Goal: Book appointment/travel/reservation

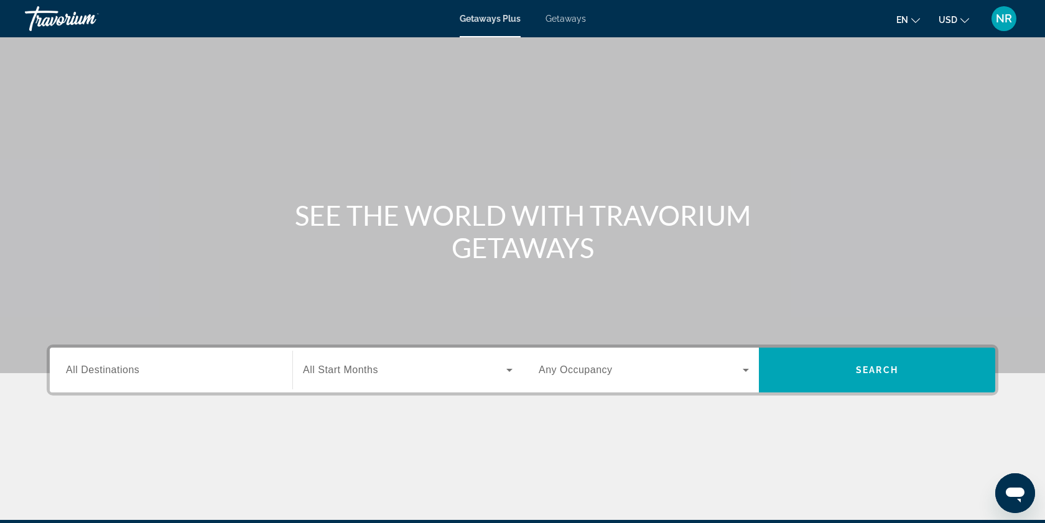
click at [224, 372] on input "Destination All Destinations" at bounding box center [171, 370] width 210 height 15
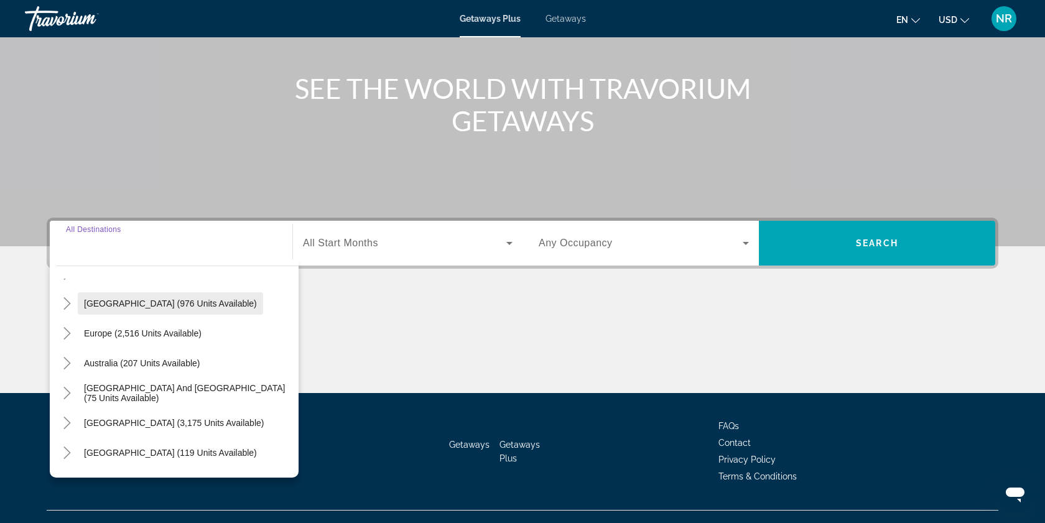
scroll to position [119, 0]
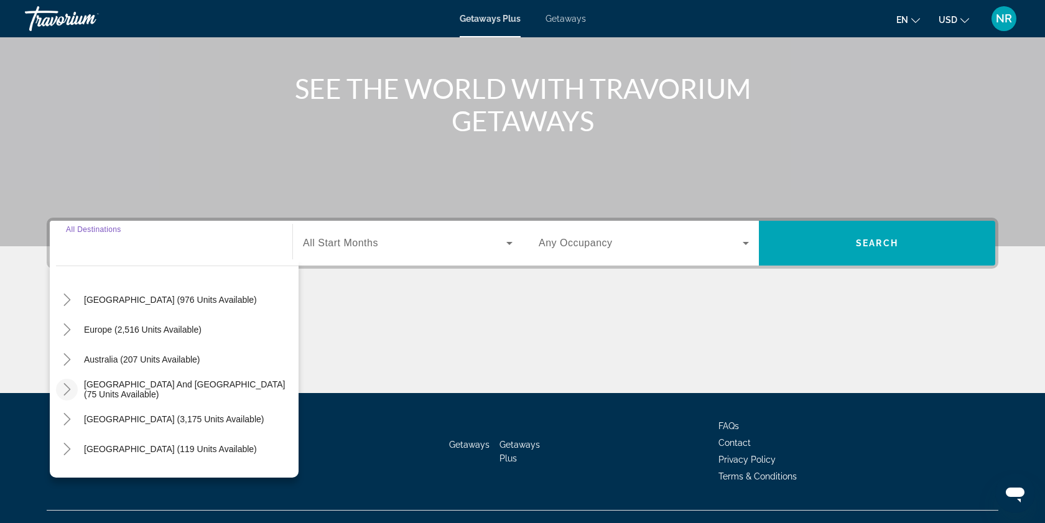
click at [67, 388] on icon "Toggle South Pacific and Oceania (75 units available)" at bounding box center [67, 389] width 12 height 12
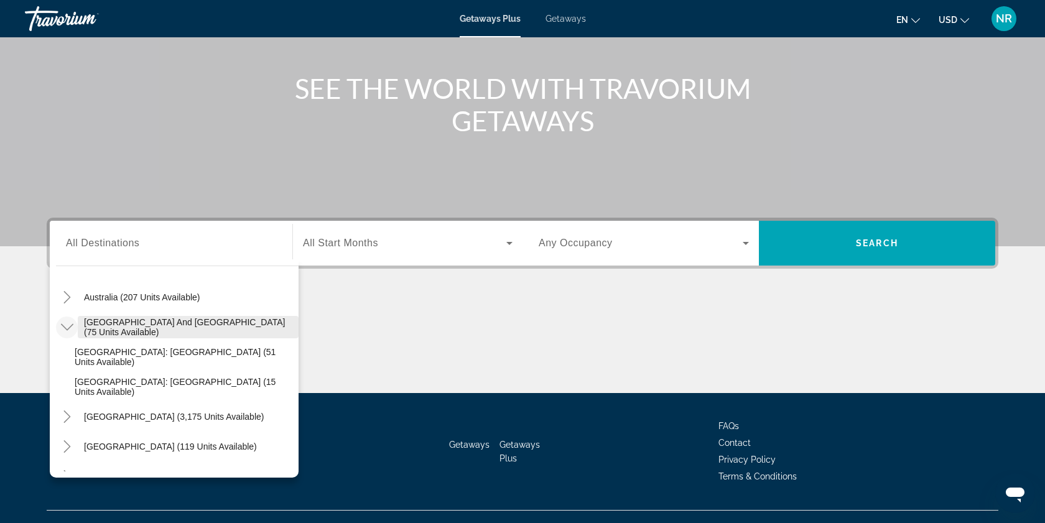
scroll to position [180, 0]
click at [69, 417] on icon "Toggle South America (3,175 units available)" at bounding box center [67, 419] width 12 height 12
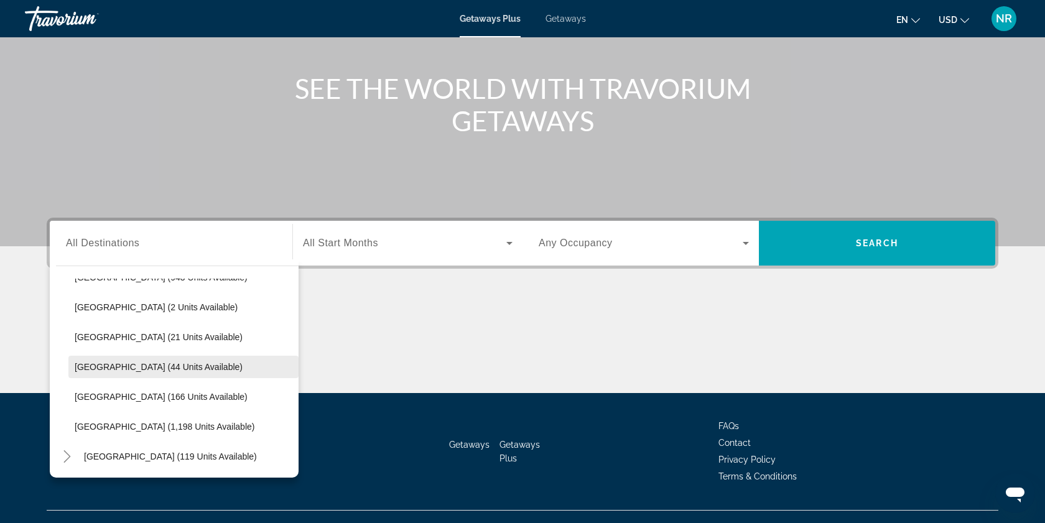
scroll to position [407, 0]
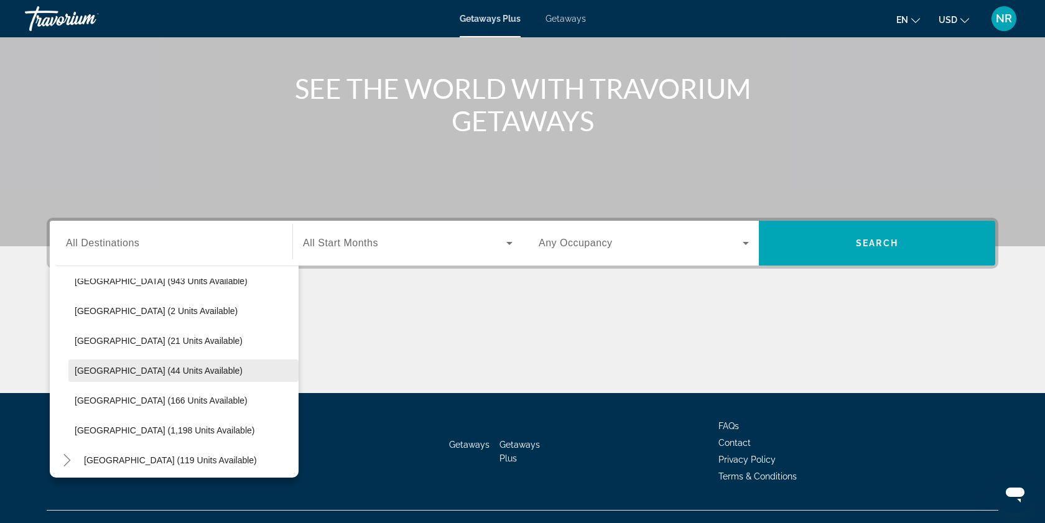
click at [86, 371] on span "[GEOGRAPHIC_DATA] (44 units available)" at bounding box center [159, 371] width 168 height 10
type input "**********"
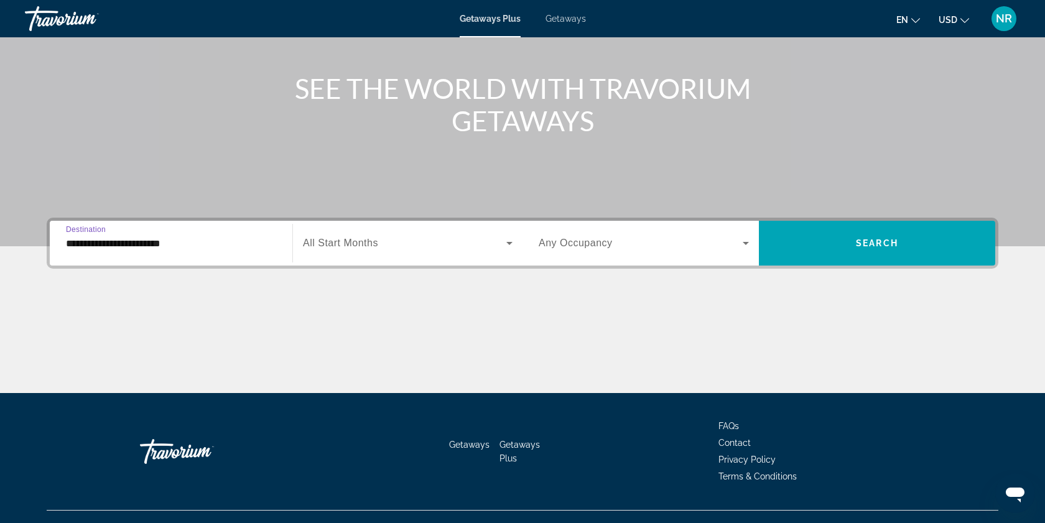
scroll to position [149, 0]
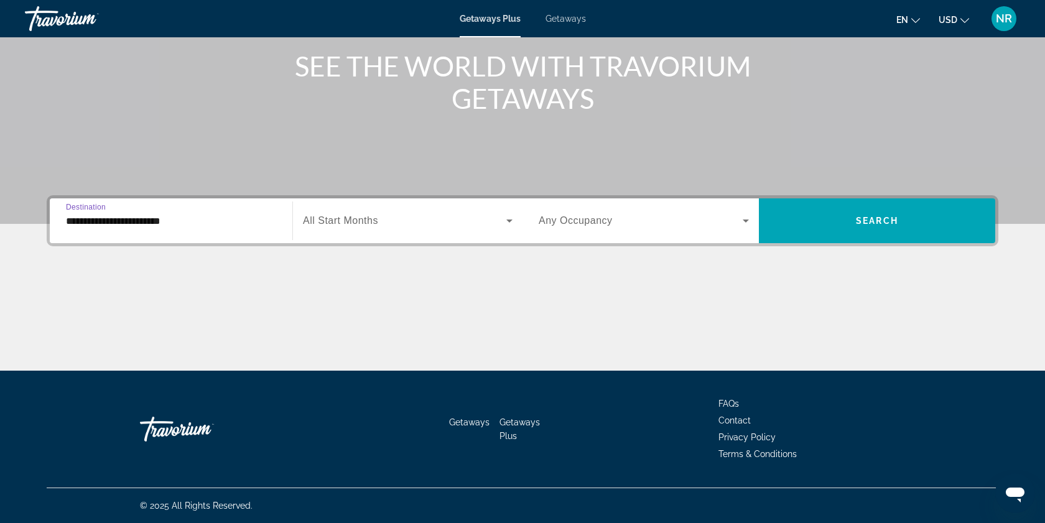
click at [355, 222] on span "All Start Months" at bounding box center [340, 220] width 75 height 11
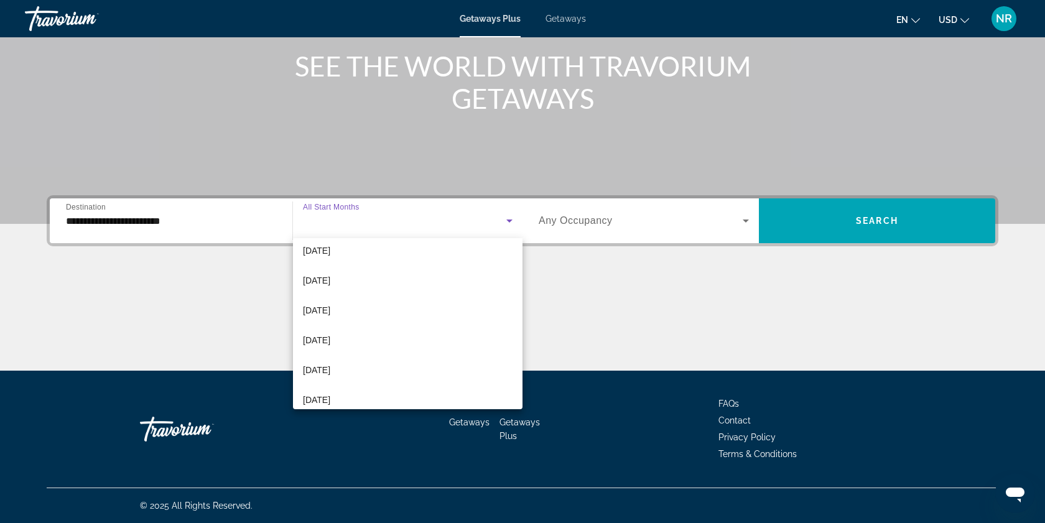
scroll to position [257, 0]
click at [330, 387] on span "[DATE]" at bounding box center [316, 389] width 27 height 15
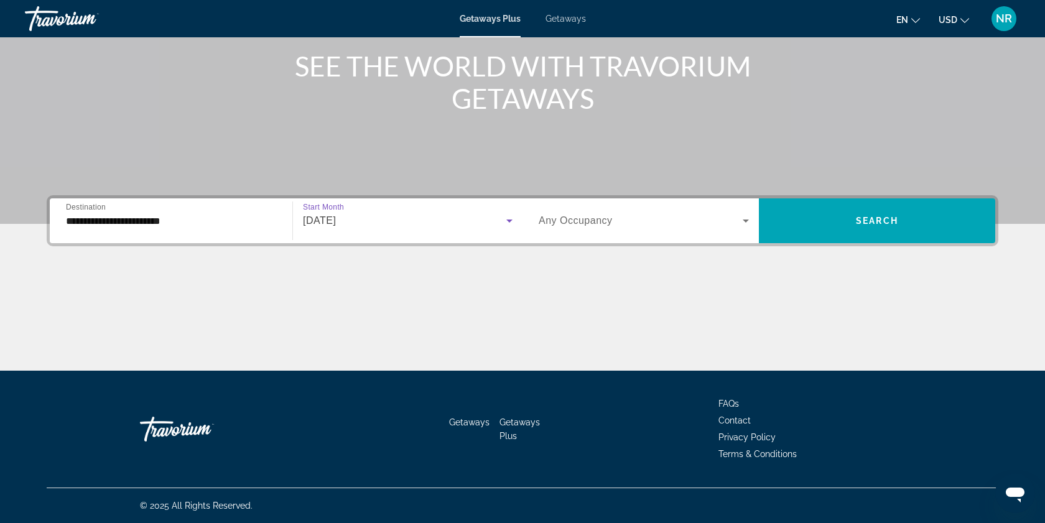
click at [745, 225] on icon "Search widget" at bounding box center [746, 220] width 15 height 15
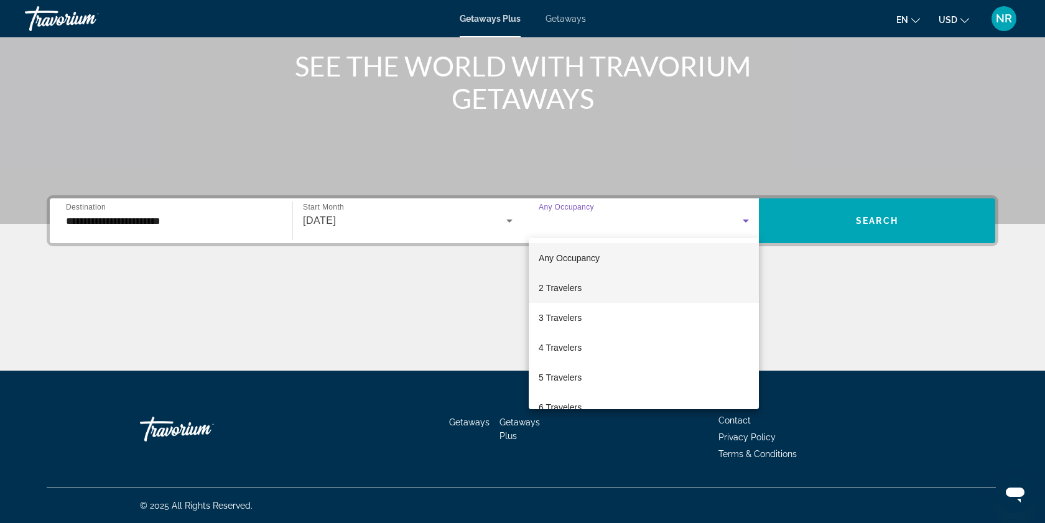
click at [572, 289] on span "2 Travelers" at bounding box center [560, 288] width 43 height 15
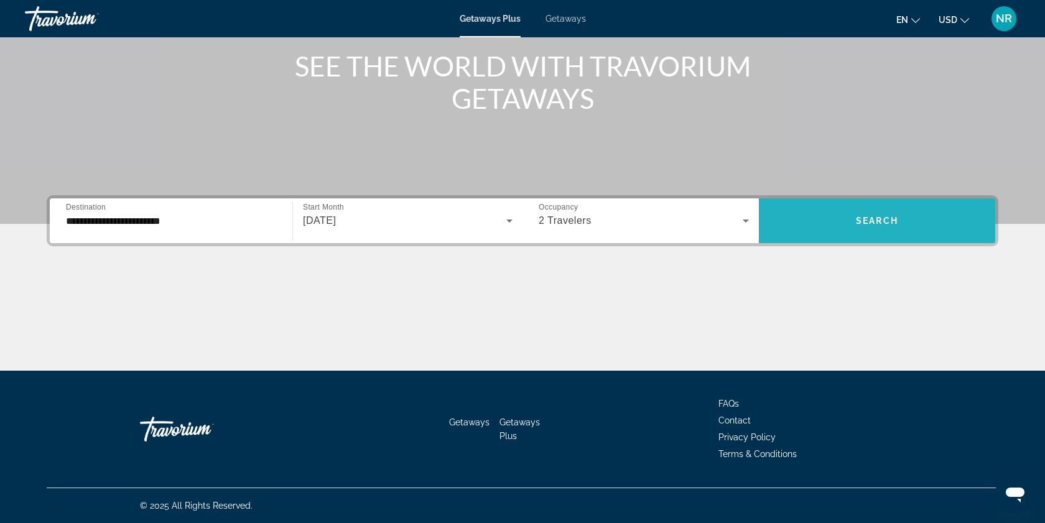
click at [876, 219] on span "Search" at bounding box center [877, 221] width 42 height 10
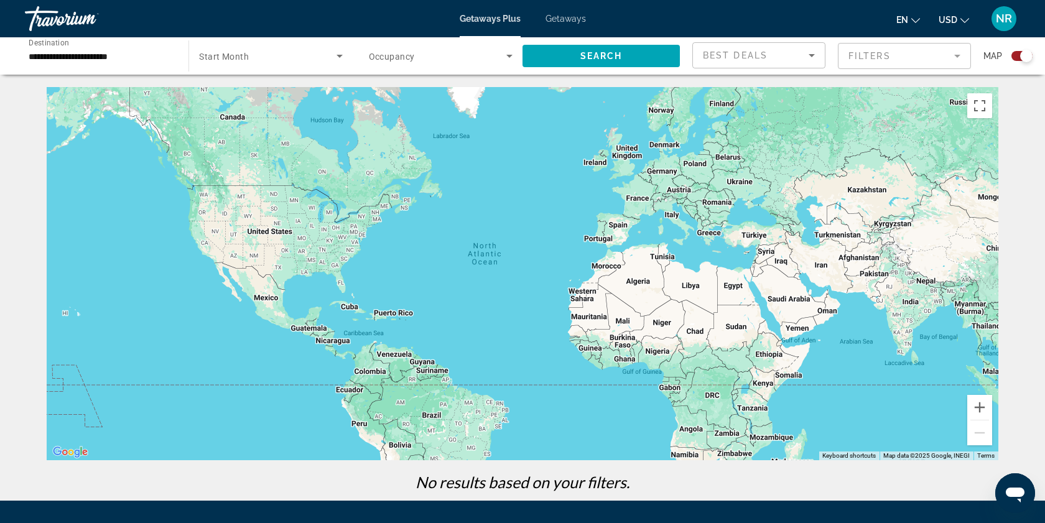
click at [569, 20] on span "Getaways" at bounding box center [566, 19] width 40 height 10
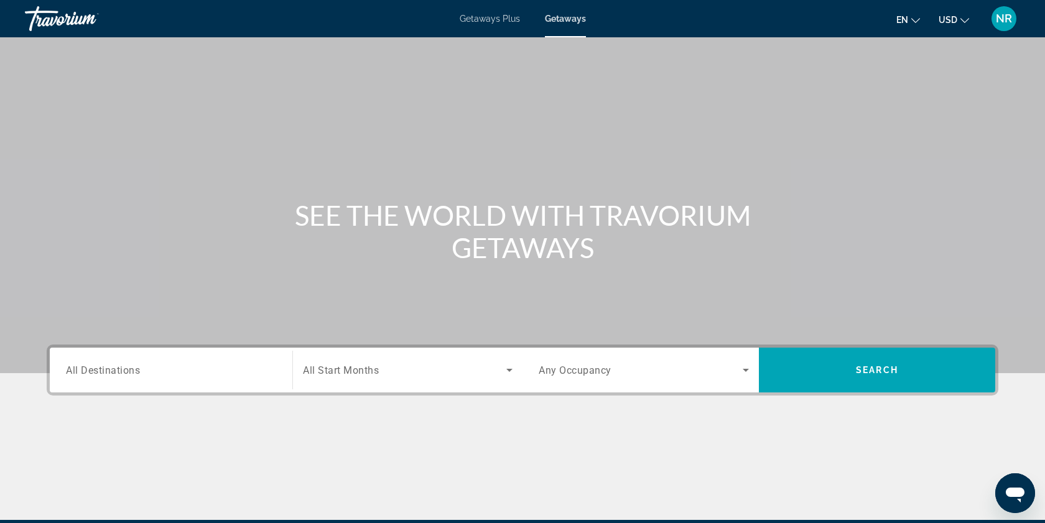
click at [81, 371] on span "All Destinations" at bounding box center [103, 370] width 74 height 12
click at [81, 371] on input "Destination All Destinations" at bounding box center [171, 370] width 210 height 15
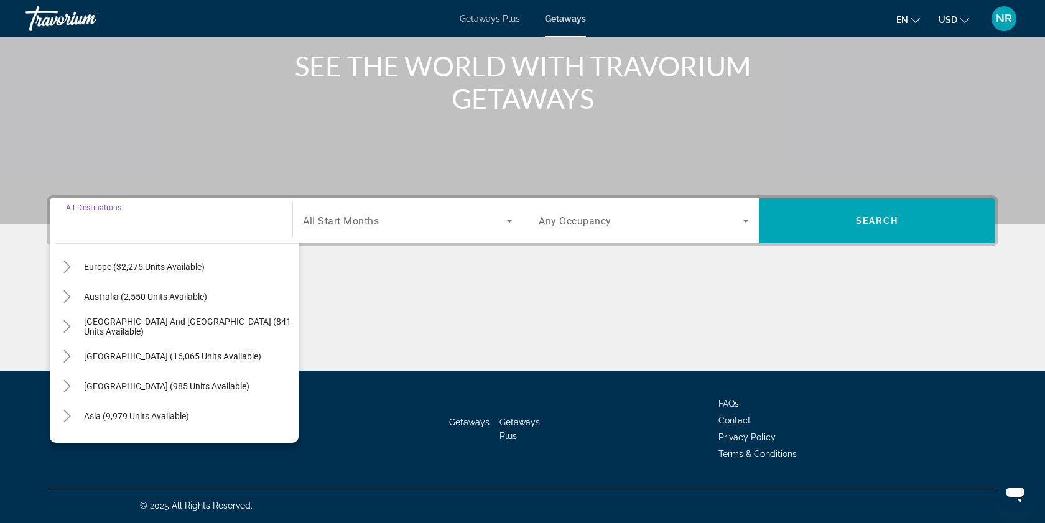
scroll to position [161, 0]
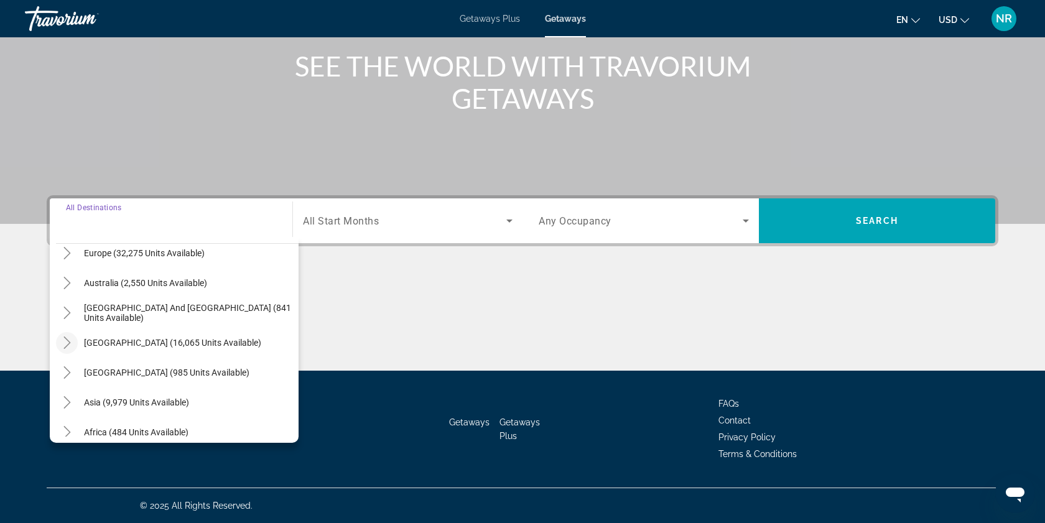
click at [67, 342] on icon "Toggle South America (16,065 units available)" at bounding box center [67, 343] width 12 height 12
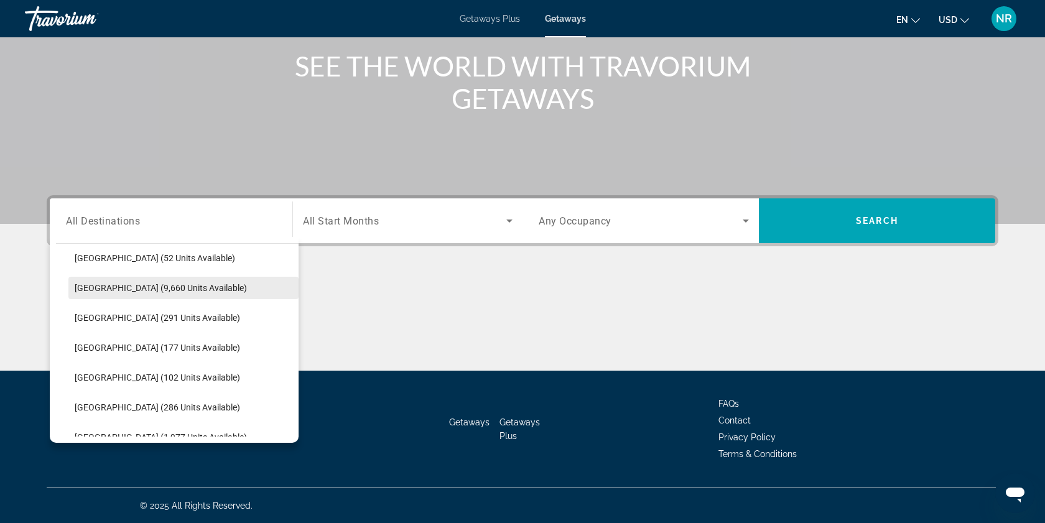
scroll to position [315, 0]
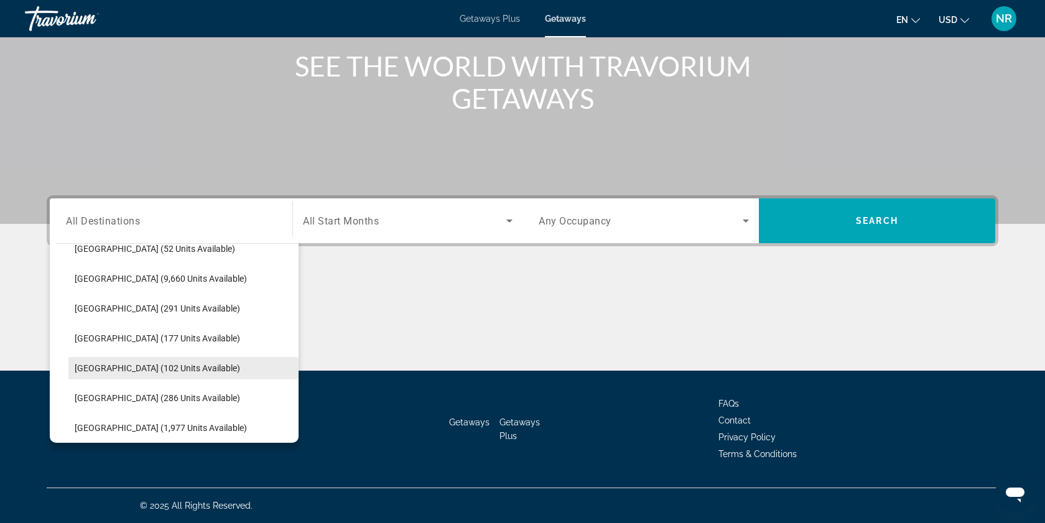
click at [88, 362] on span "Search widget" at bounding box center [183, 368] width 230 height 30
type input "**********"
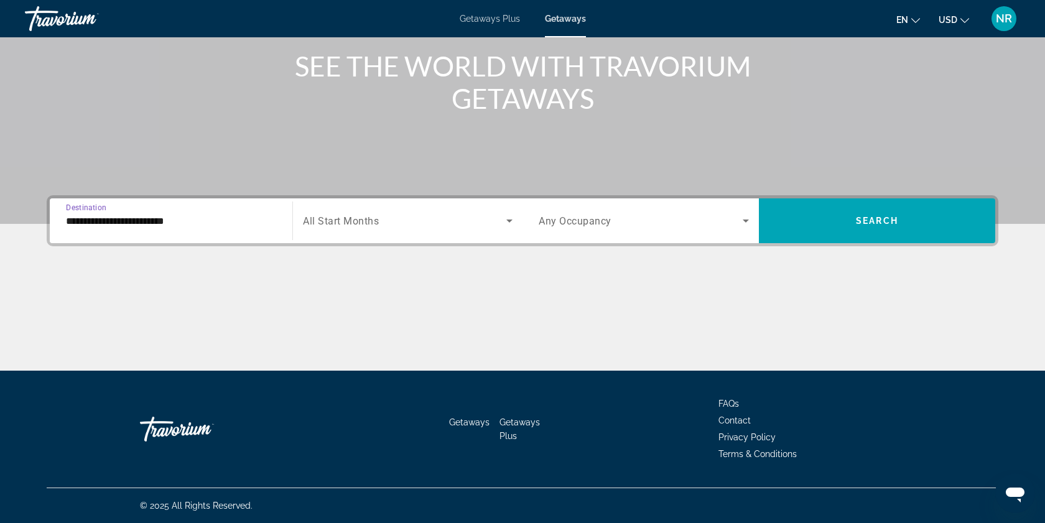
click at [513, 223] on icon "Search widget" at bounding box center [509, 220] width 15 height 15
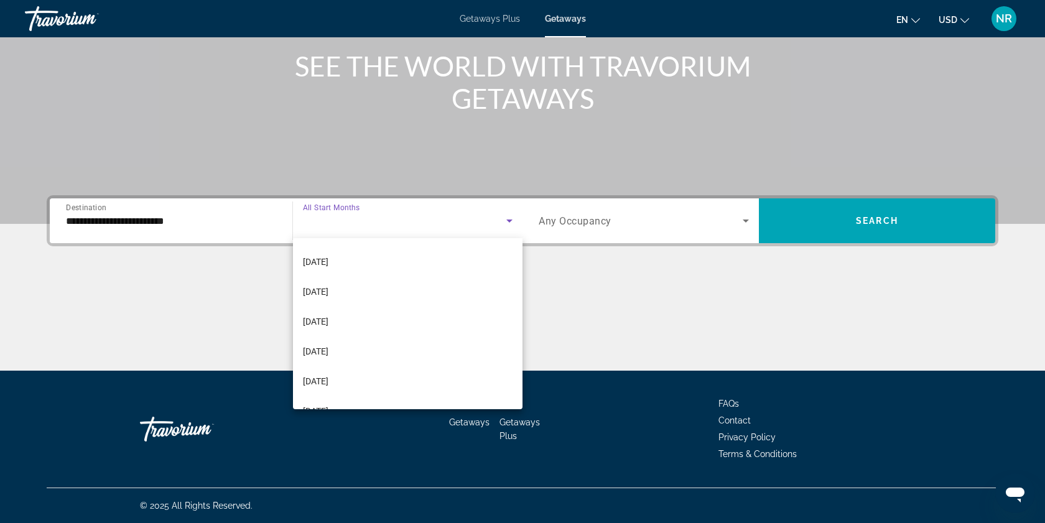
scroll to position [257, 0]
click at [329, 390] on span "[DATE]" at bounding box center [316, 389] width 26 height 15
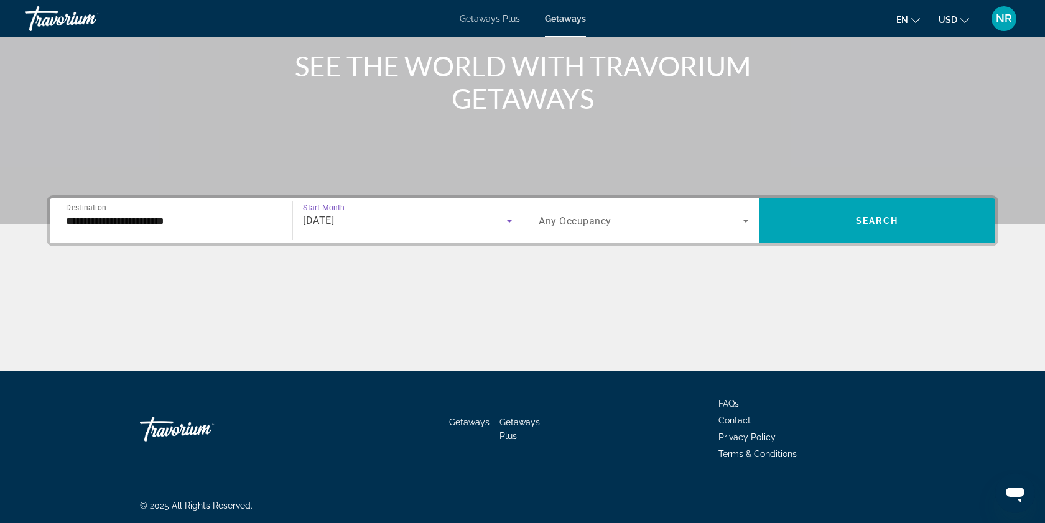
click at [748, 217] on icon "Search widget" at bounding box center [746, 220] width 15 height 15
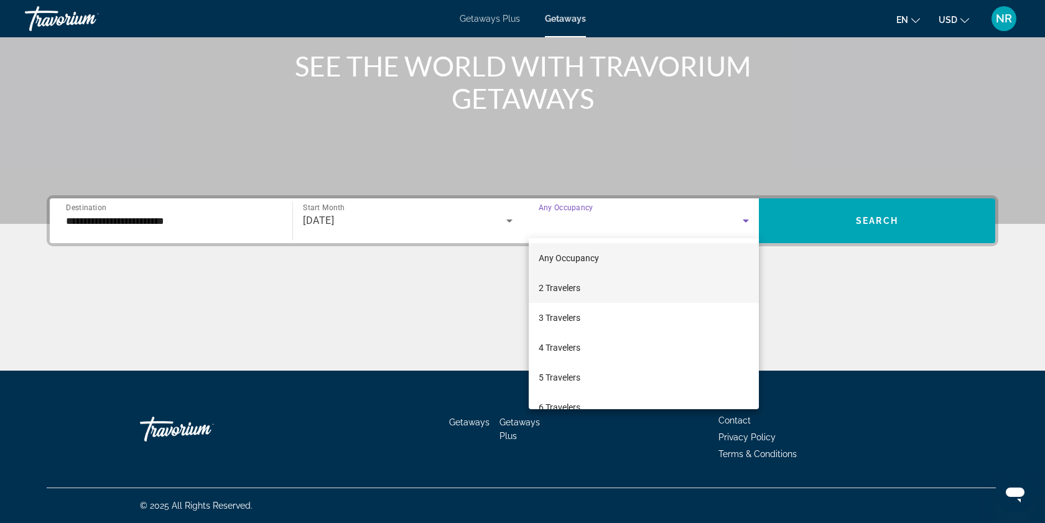
click at [671, 291] on mat-option "2 Travelers" at bounding box center [644, 288] width 230 height 30
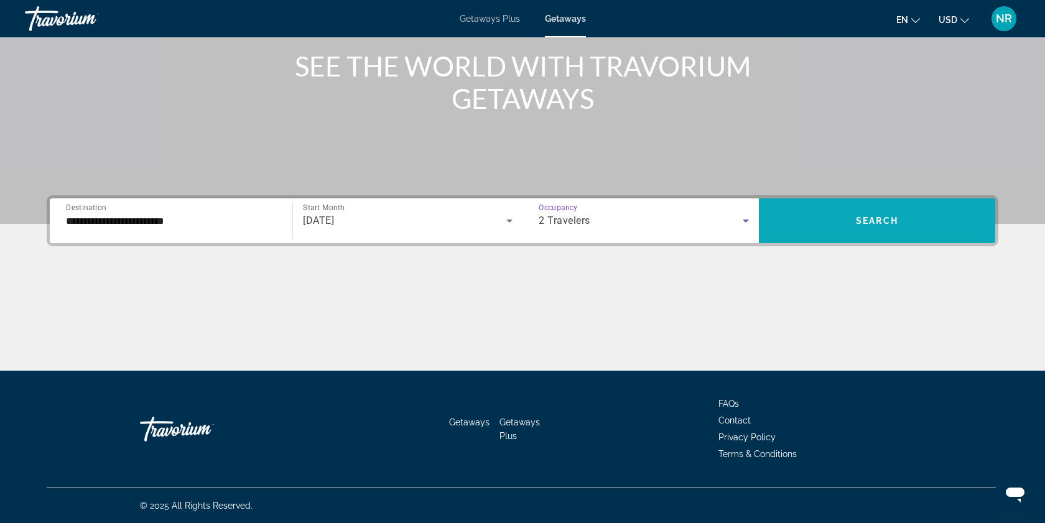
click at [872, 226] on span "Search widget" at bounding box center [877, 221] width 236 height 30
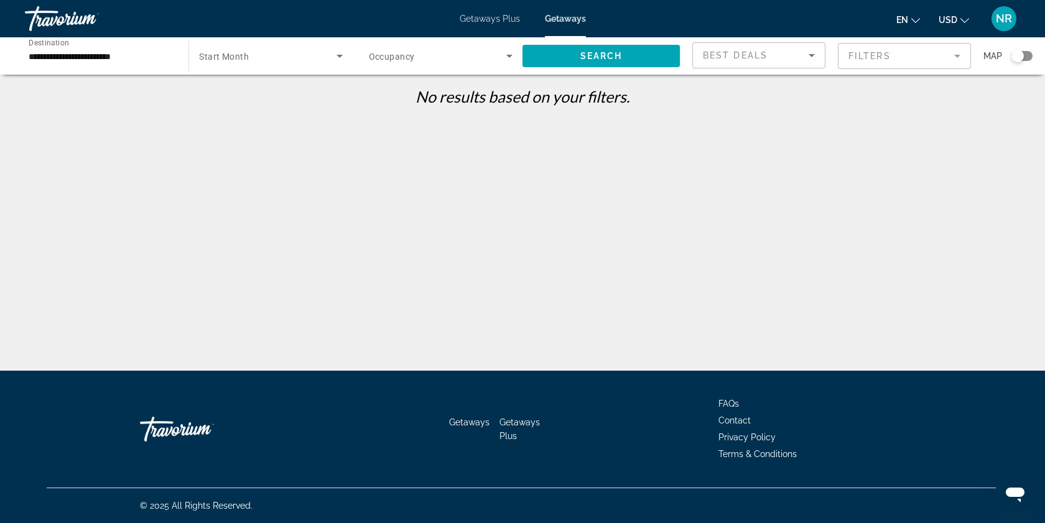
click at [340, 55] on icon "Search widget" at bounding box center [340, 56] width 6 height 3
click at [218, 94] on span "All Start Months" at bounding box center [230, 93] width 62 height 10
click at [646, 60] on span "Search widget" at bounding box center [601, 56] width 157 height 30
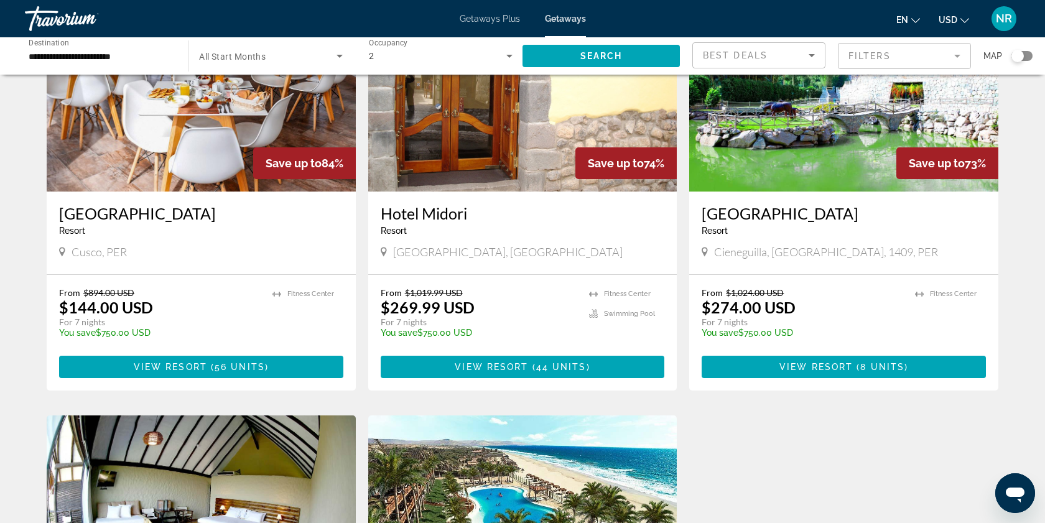
scroll to position [124, 0]
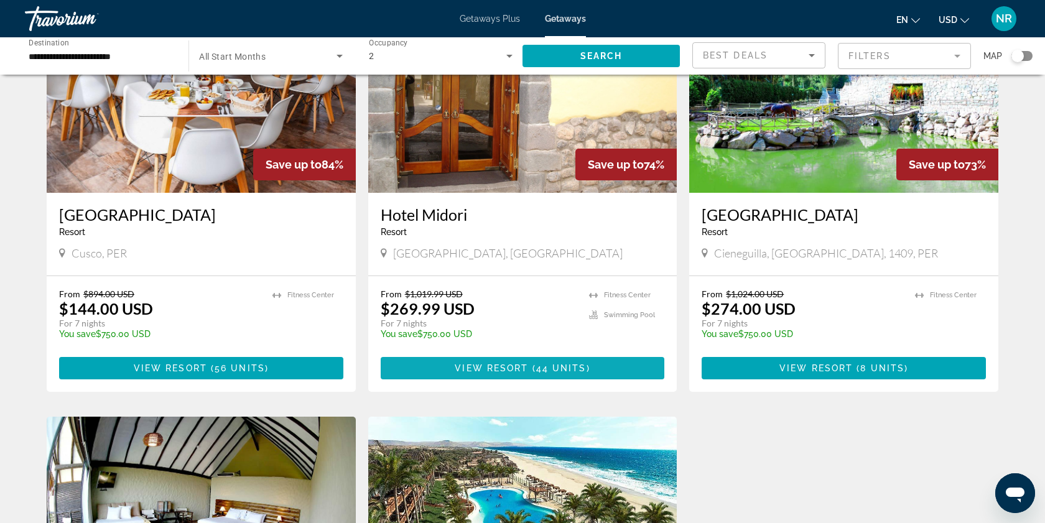
click at [511, 371] on span "View Resort" at bounding box center [491, 368] width 73 height 10
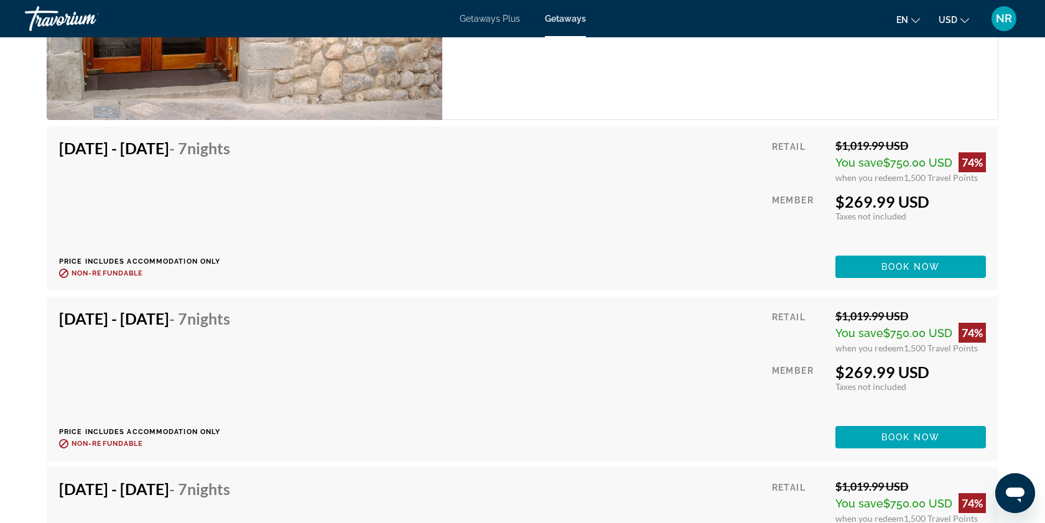
scroll to position [2251, 0]
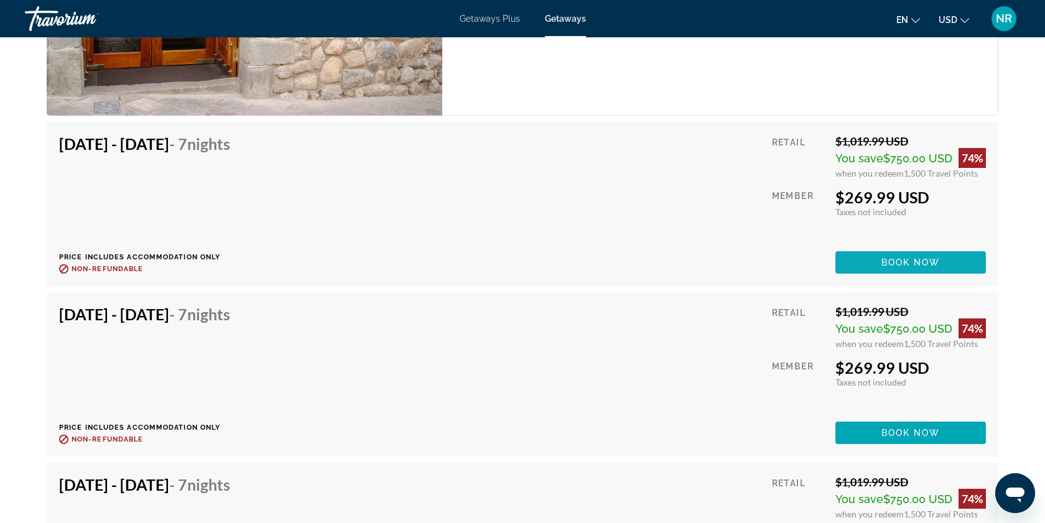
click at [915, 258] on span "Book now" at bounding box center [911, 263] width 59 height 10
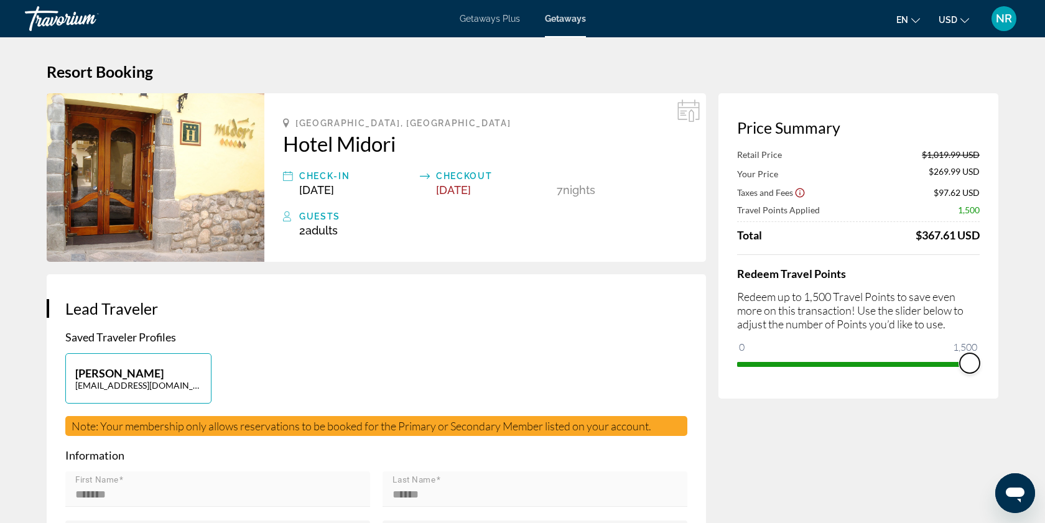
drag, startPoint x: 972, startPoint y: 363, endPoint x: 987, endPoint y: 363, distance: 14.9
click at [987, 363] on div "Price Summary Retail Price $1,019.99 USD Your Price $269.99 USD Taxes and Fees …" at bounding box center [859, 246] width 280 height 306
click at [507, 17] on span "Getaways Plus" at bounding box center [490, 19] width 60 height 10
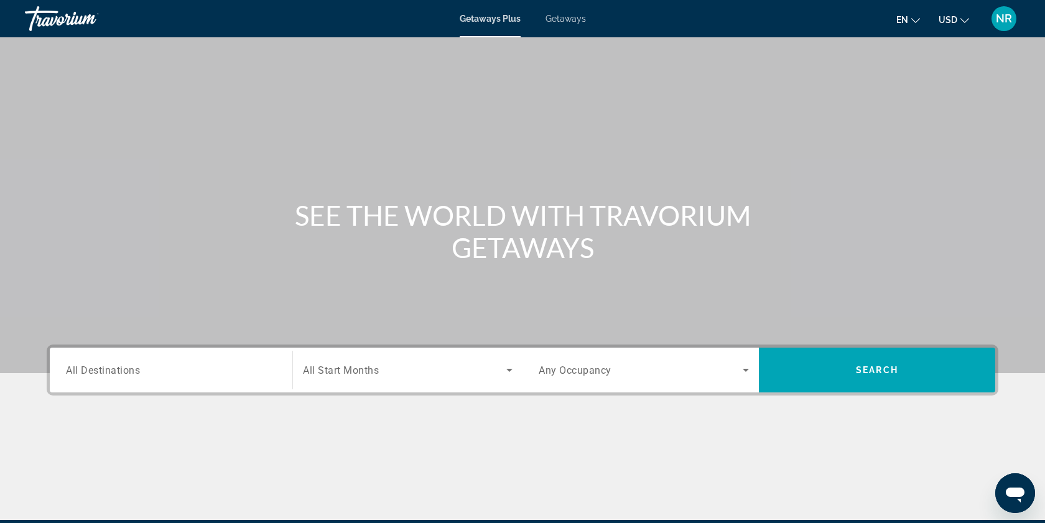
click at [192, 360] on div "Search widget" at bounding box center [171, 370] width 210 height 35
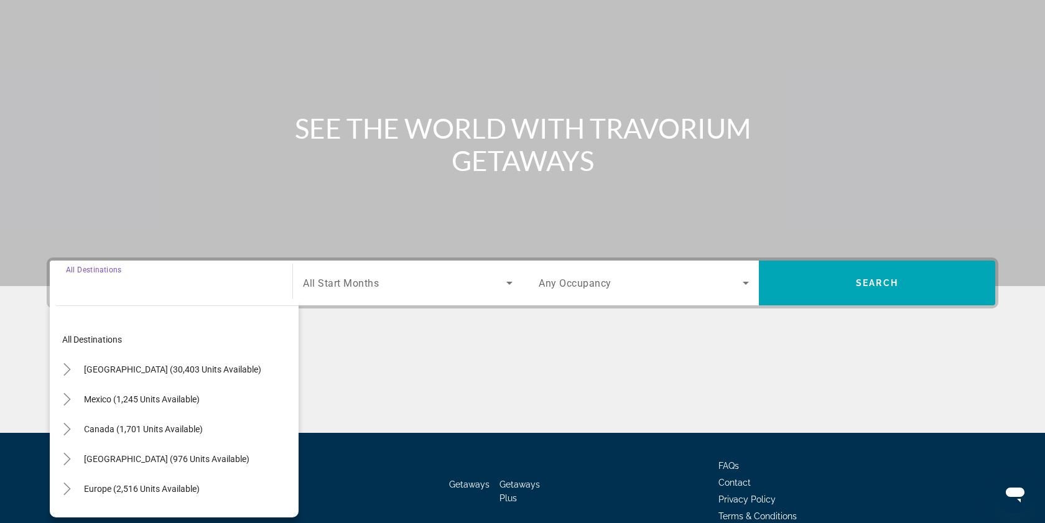
scroll to position [149, 0]
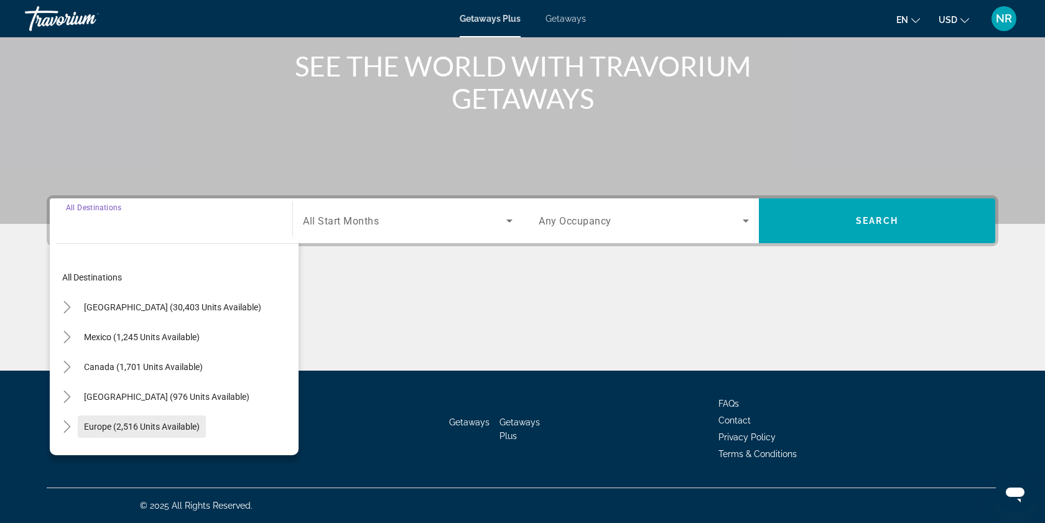
click at [144, 427] on span "Europe (2,516 units available)" at bounding box center [142, 427] width 116 height 10
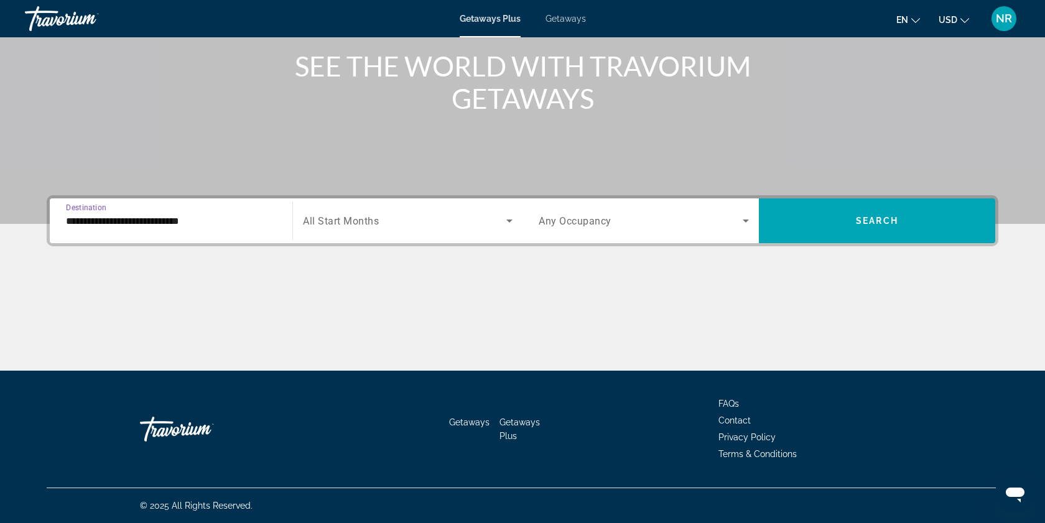
click at [120, 228] on div "**********" at bounding box center [171, 220] width 210 height 35
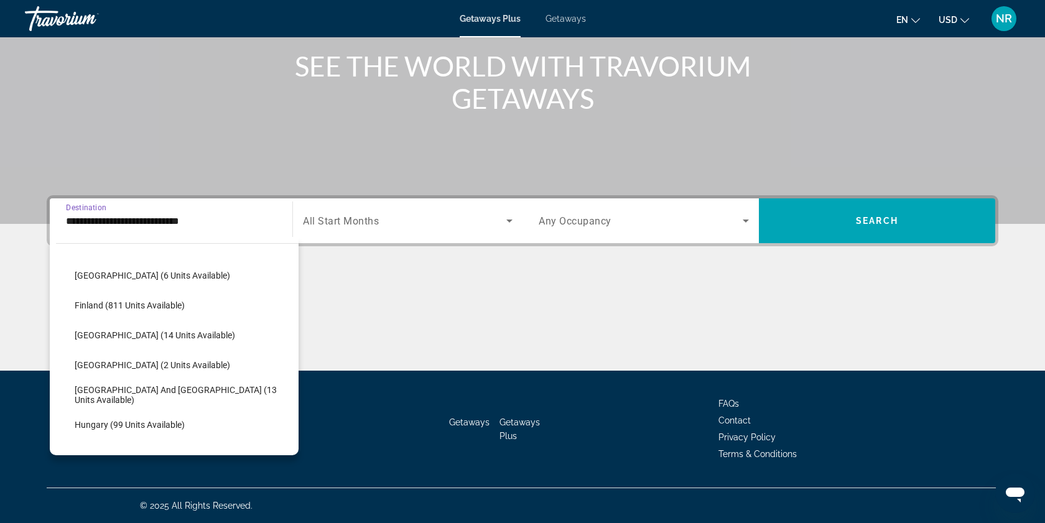
scroll to position [277, 0]
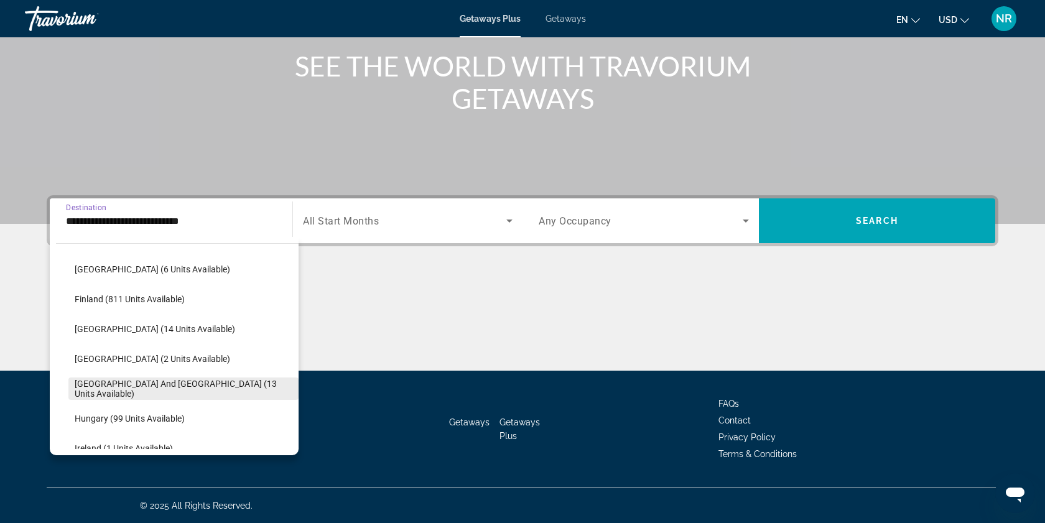
click at [94, 391] on span "[GEOGRAPHIC_DATA] and [GEOGRAPHIC_DATA] (13 units available)" at bounding box center [184, 389] width 218 height 20
type input "**********"
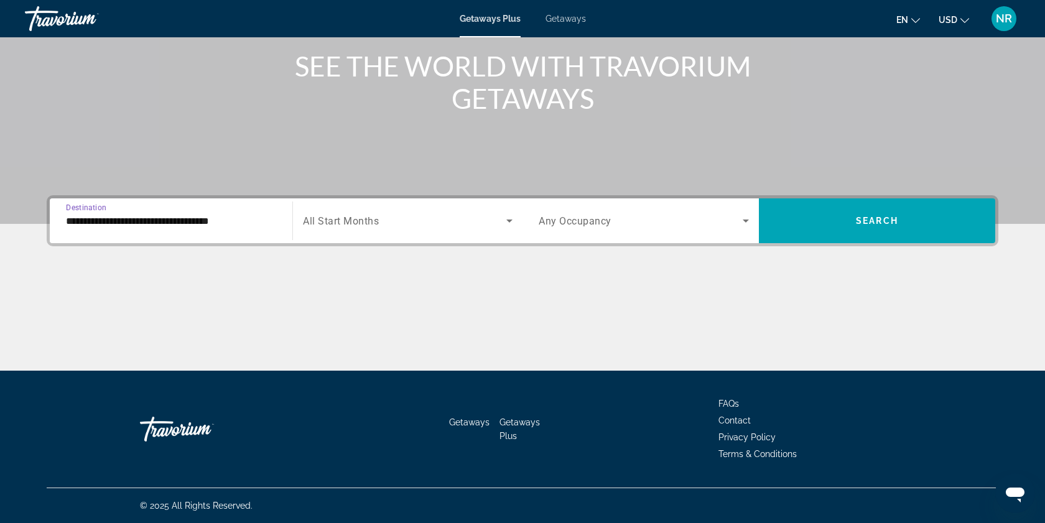
click at [510, 220] on icon "Search widget" at bounding box center [510, 221] width 6 height 3
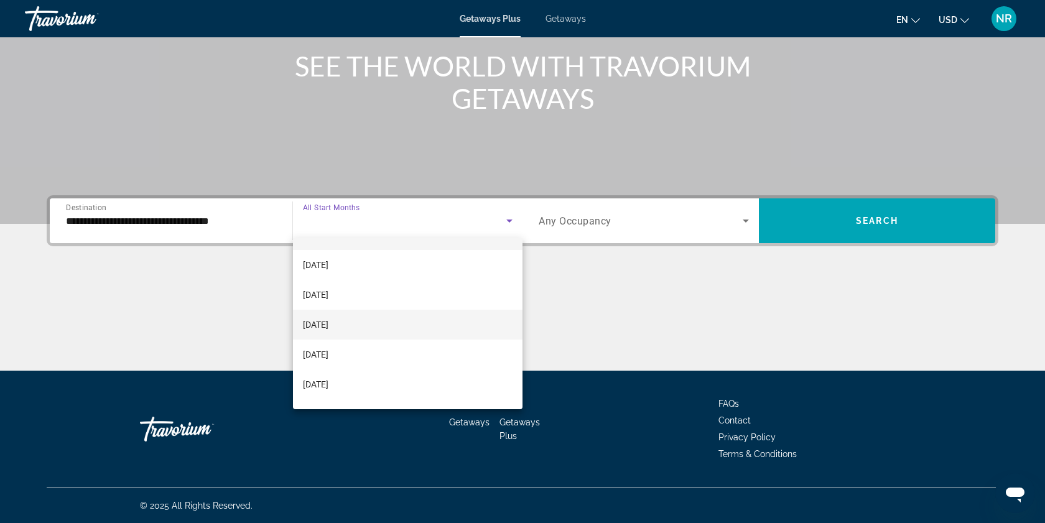
scroll to position [26, 0]
click at [338, 209] on div at bounding box center [522, 261] width 1045 height 523
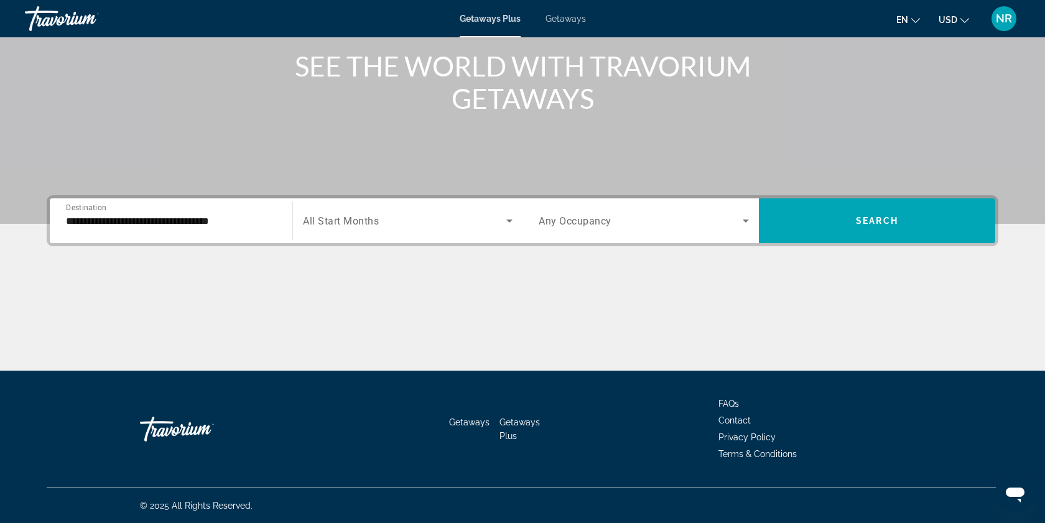
click at [747, 218] on icon "Search widget" at bounding box center [746, 220] width 15 height 15
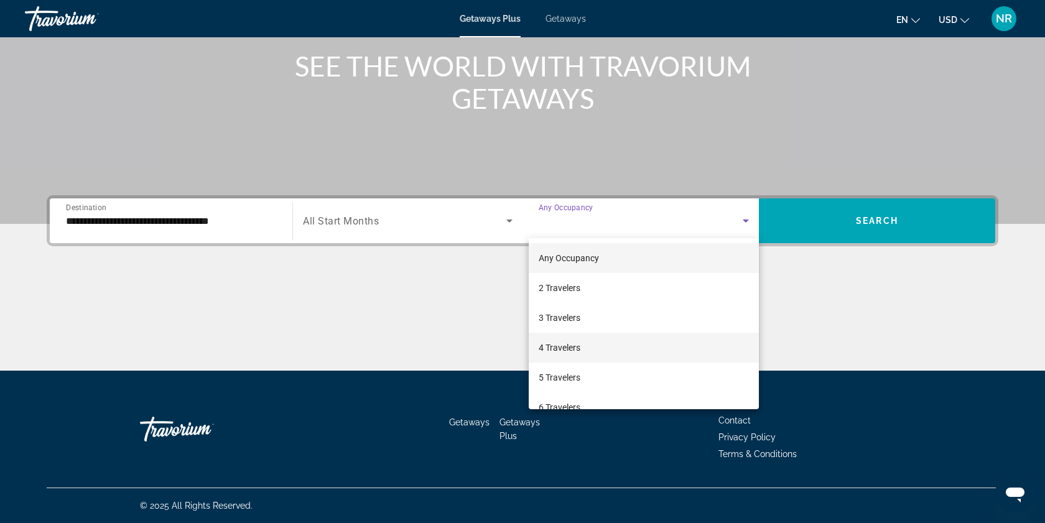
click at [558, 350] on span "4 Travelers" at bounding box center [560, 347] width 42 height 15
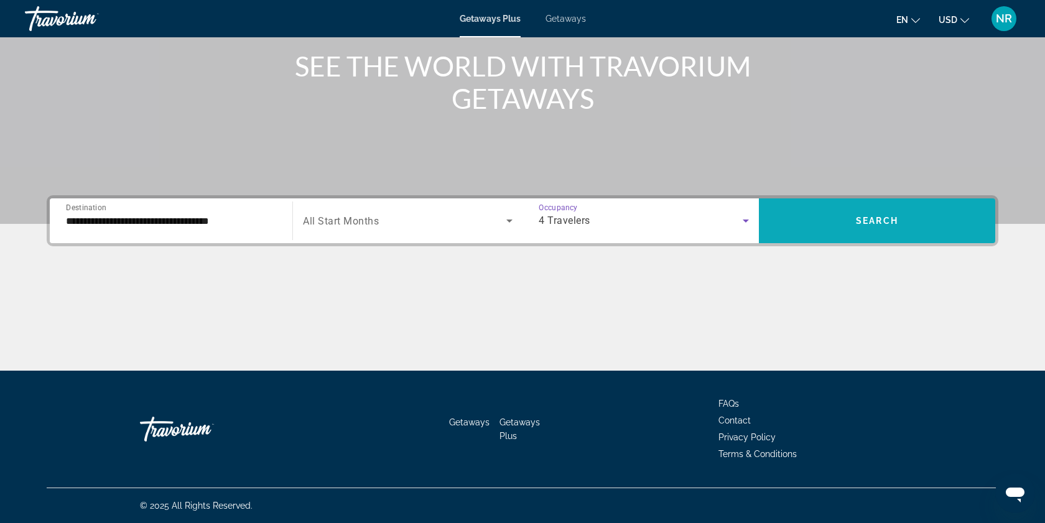
click at [882, 218] on span "Search" at bounding box center [877, 221] width 42 height 10
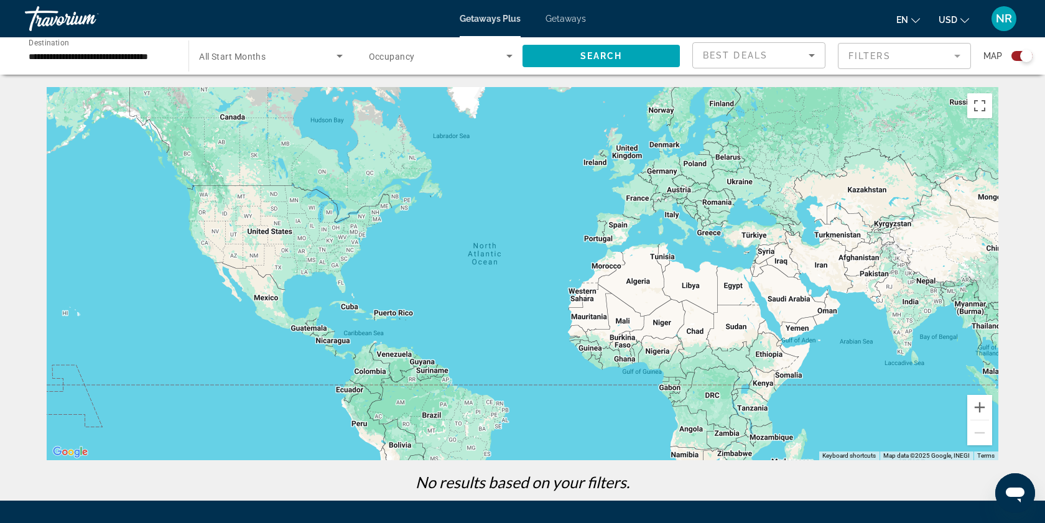
click at [508, 59] on icon "Search widget" at bounding box center [509, 56] width 15 height 15
click at [437, 93] on mat-option "Any Occupancy" at bounding box center [440, 93] width 164 height 30
click at [510, 57] on icon "Search widget" at bounding box center [510, 56] width 6 height 3
click at [336, 60] on div at bounding box center [522, 261] width 1045 height 523
click at [568, 20] on span "Getaways" at bounding box center [566, 19] width 40 height 10
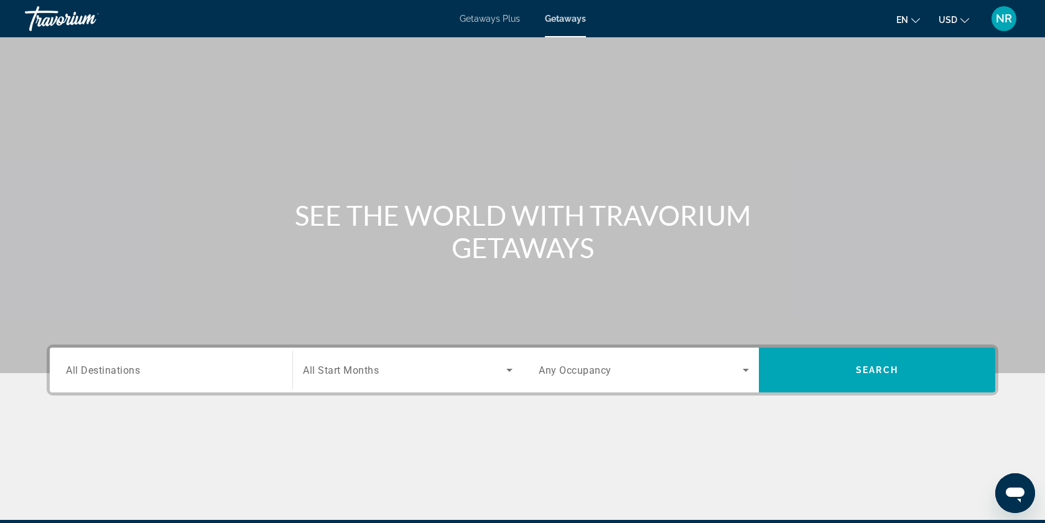
click at [144, 374] on input "Destination All Destinations" at bounding box center [171, 370] width 210 height 15
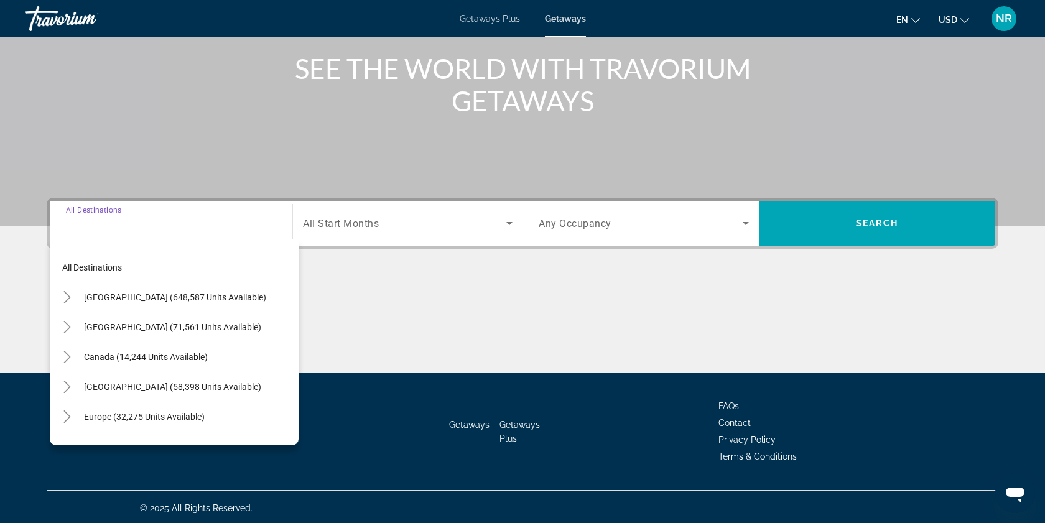
scroll to position [149, 0]
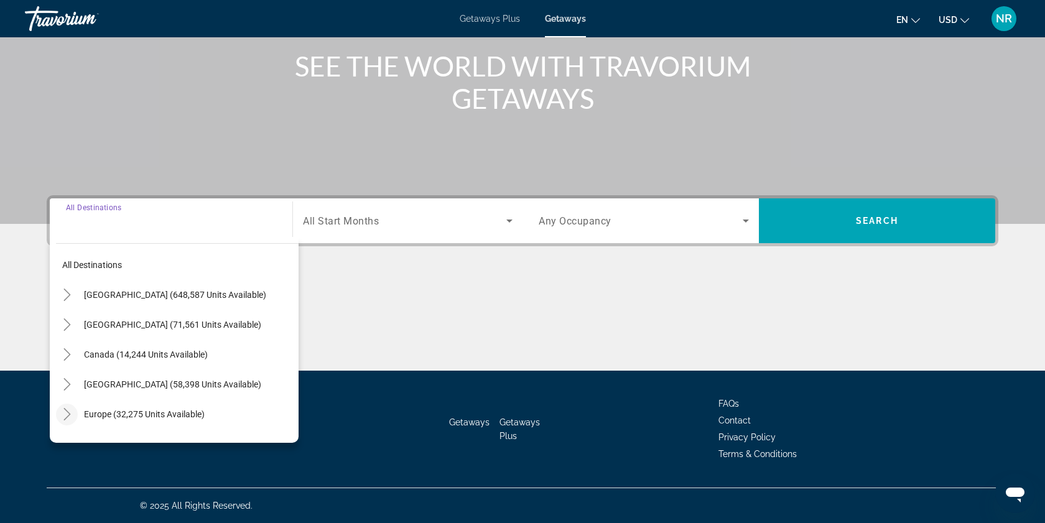
click at [67, 411] on icon "Toggle Europe (32,275 units available)" at bounding box center [66, 414] width 7 height 12
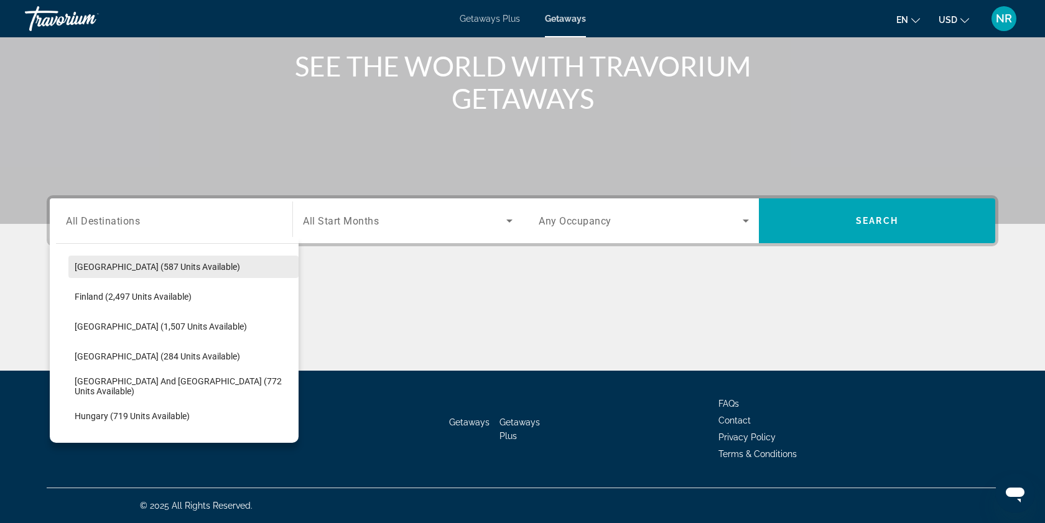
scroll to position [304, 0]
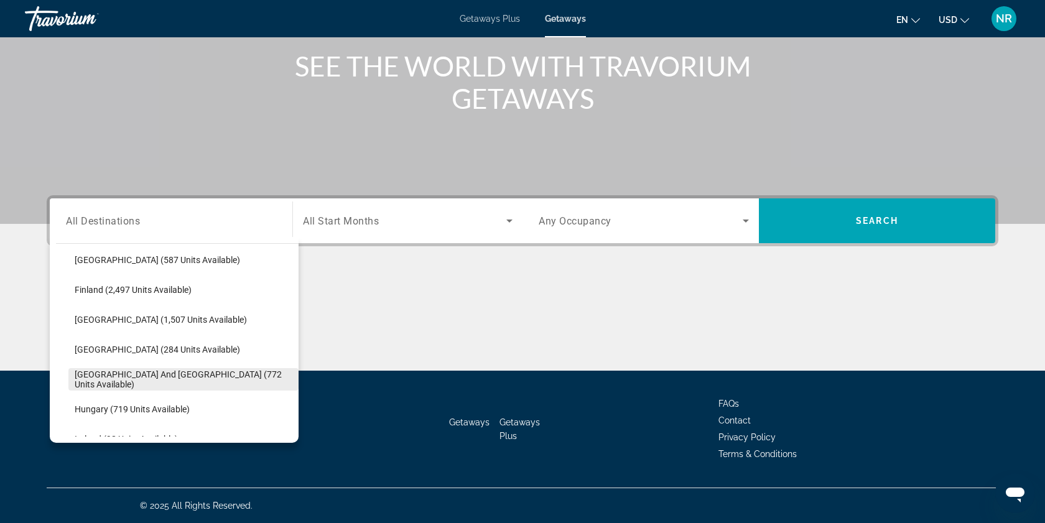
click at [103, 381] on span "[GEOGRAPHIC_DATA] and [GEOGRAPHIC_DATA] (772 units available)" at bounding box center [184, 380] width 218 height 20
type input "**********"
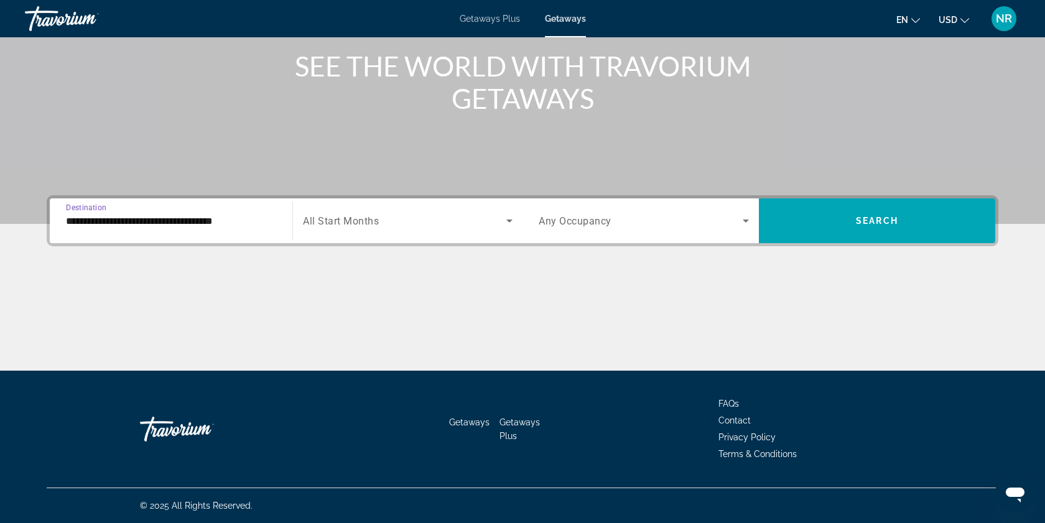
click at [507, 221] on icon "Search widget" at bounding box center [509, 220] width 15 height 15
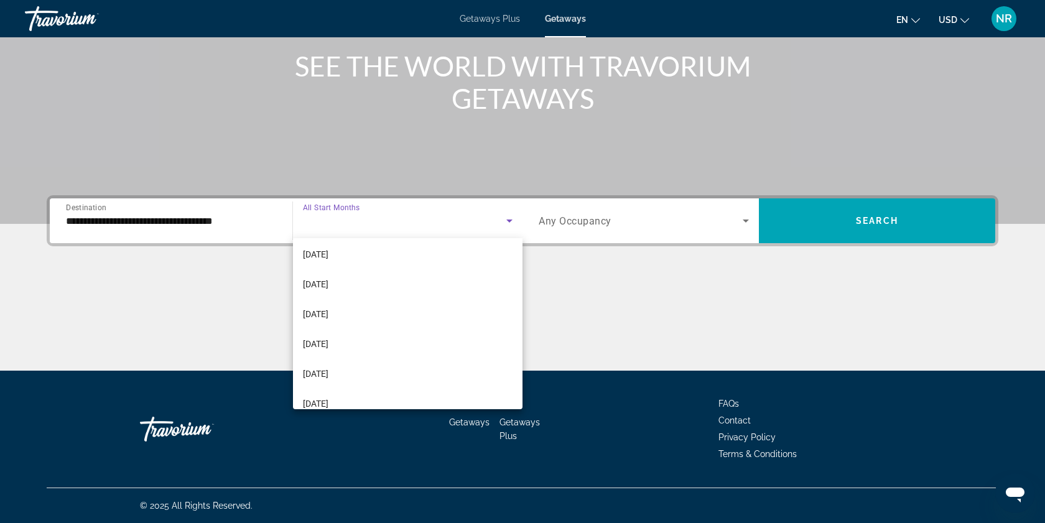
scroll to position [257, 0]
click at [329, 390] on span "[DATE]" at bounding box center [316, 389] width 26 height 15
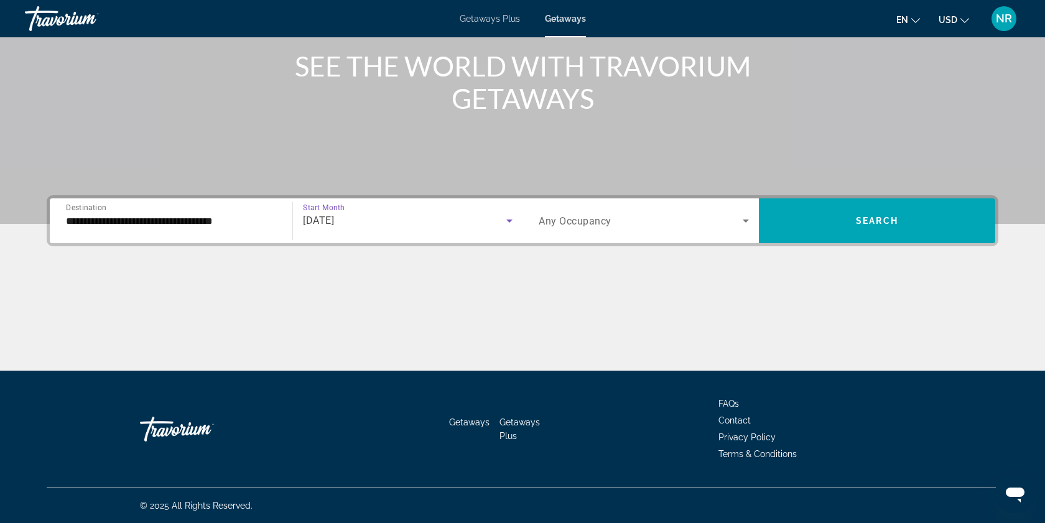
click at [748, 221] on icon "Search widget" at bounding box center [746, 220] width 15 height 15
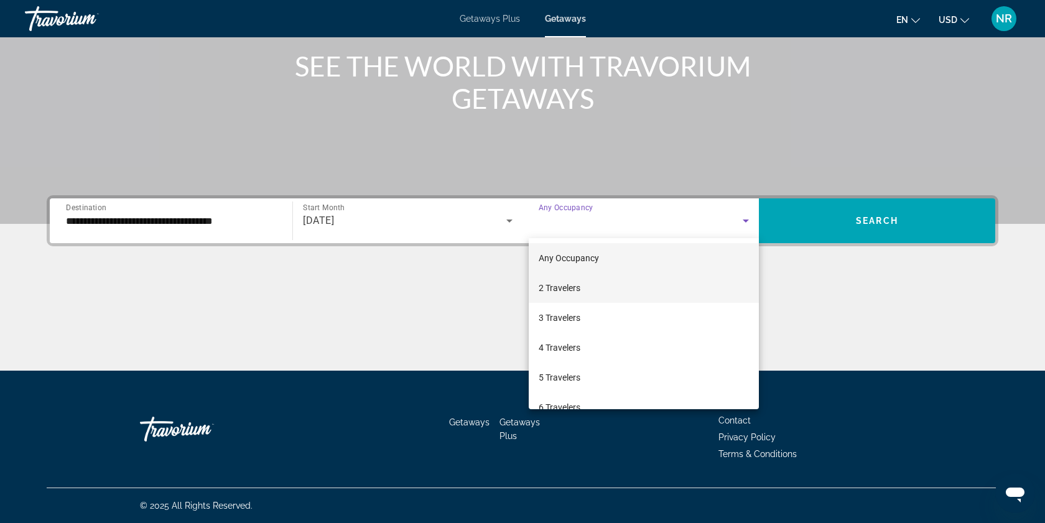
click at [582, 289] on mat-option "2 Travelers" at bounding box center [644, 288] width 230 height 30
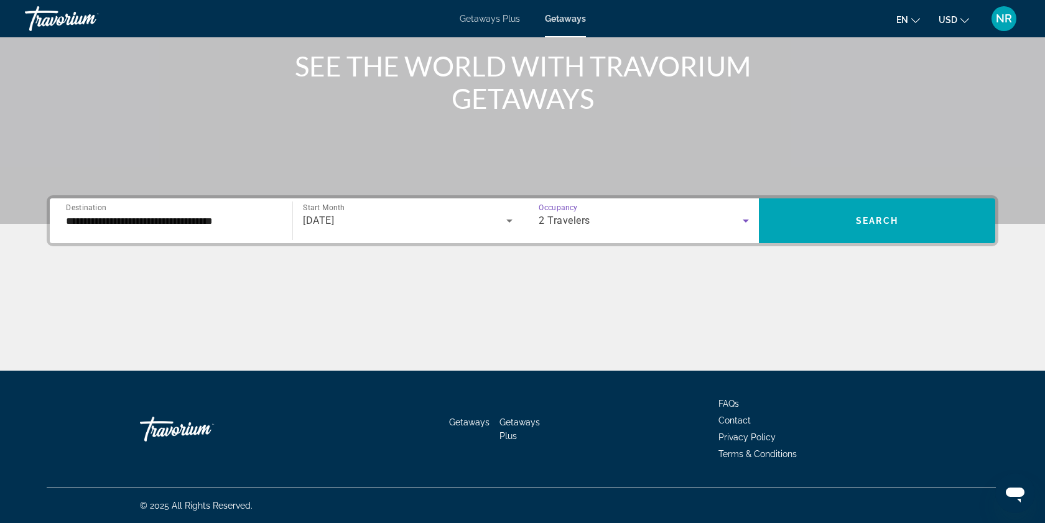
click at [509, 219] on icon "Search widget" at bounding box center [509, 220] width 15 height 15
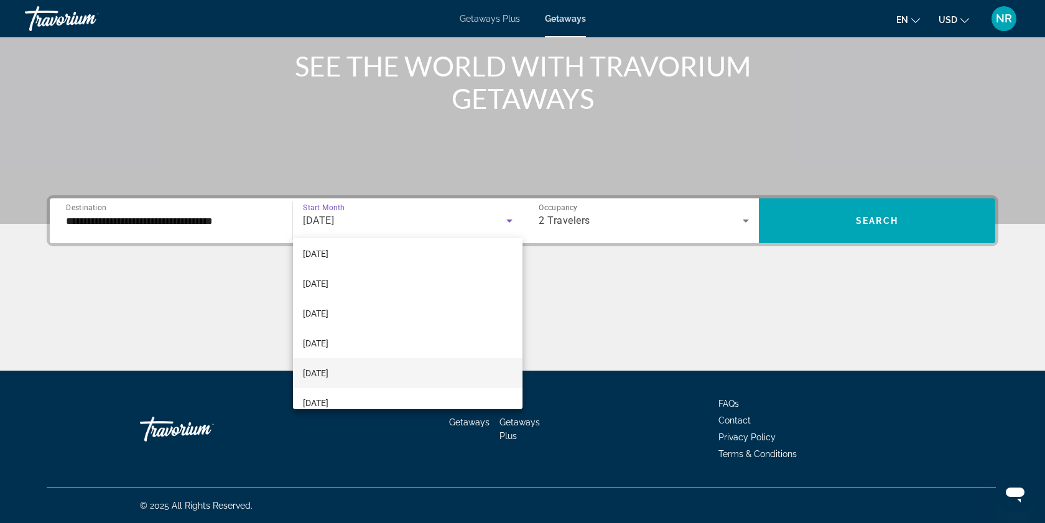
scroll to position [152, 0]
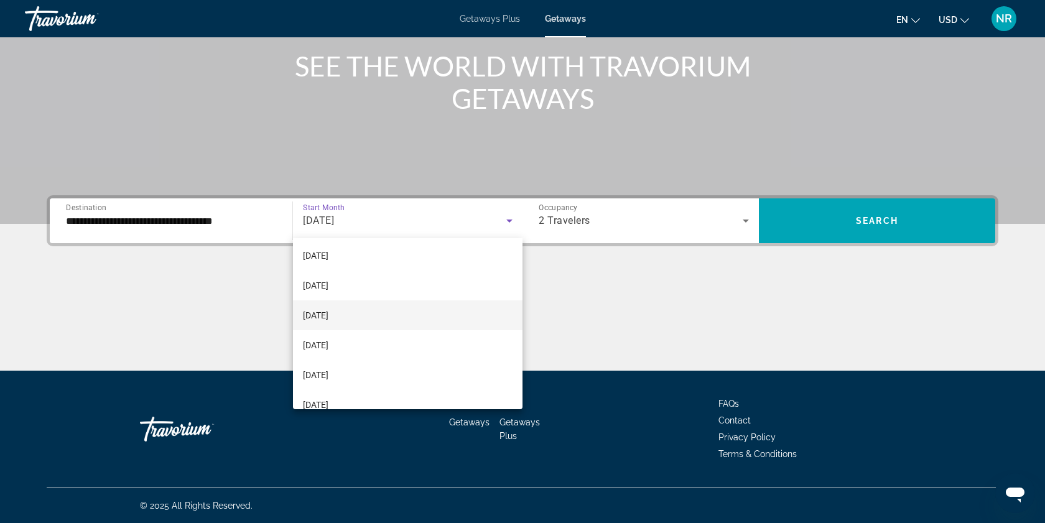
click at [352, 319] on mat-option "[DATE]" at bounding box center [408, 316] width 230 height 30
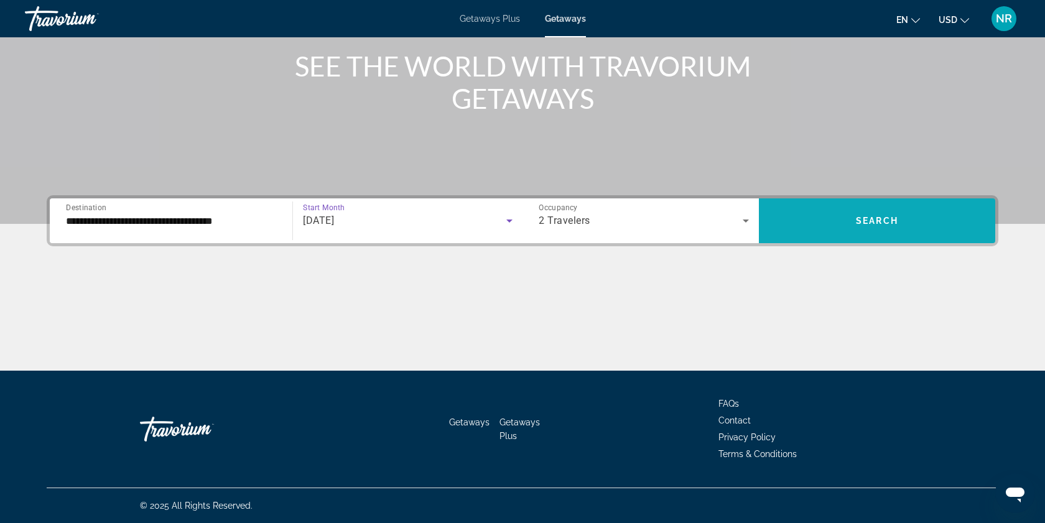
click at [882, 223] on span "Search" at bounding box center [877, 221] width 42 height 10
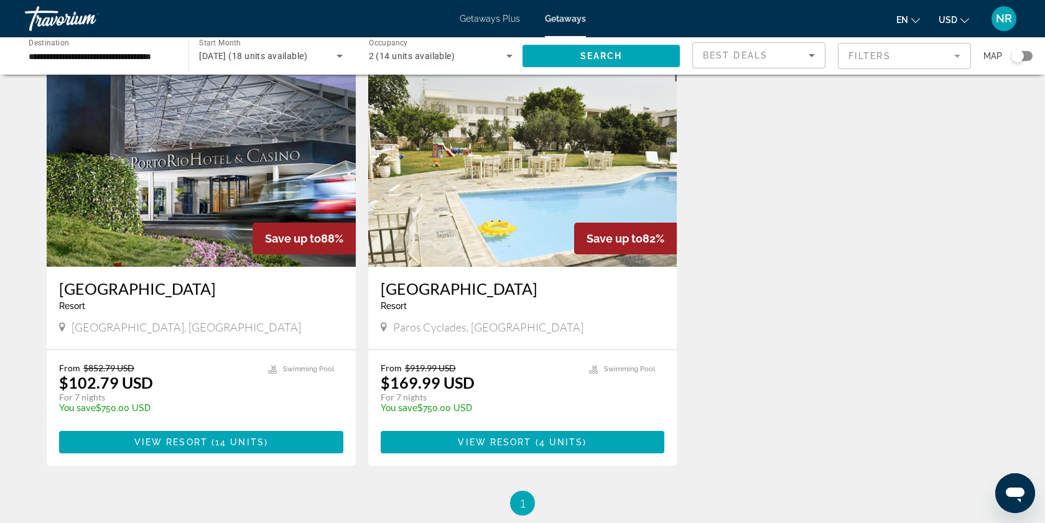
scroll to position [50, 0]
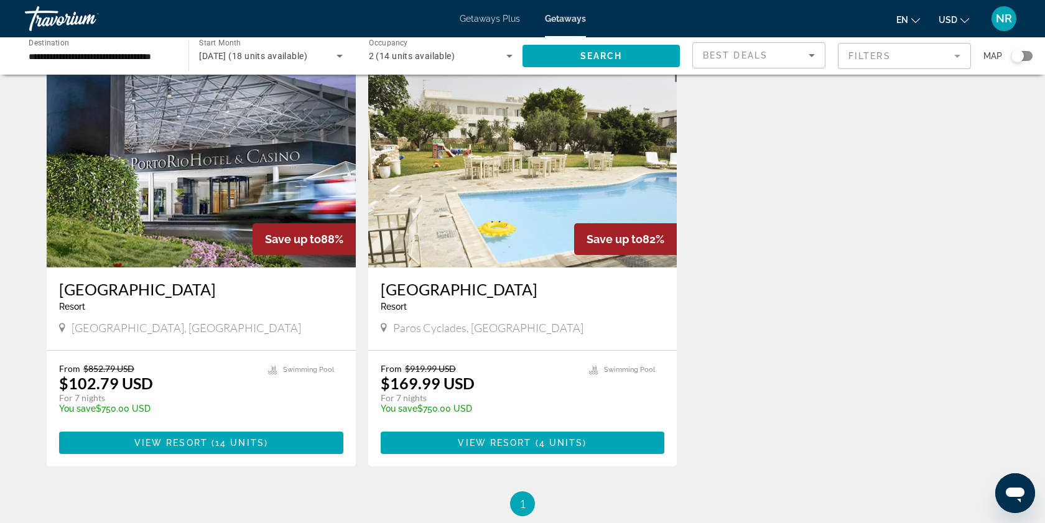
click at [1030, 55] on div "Search widget" at bounding box center [1022, 56] width 21 height 10
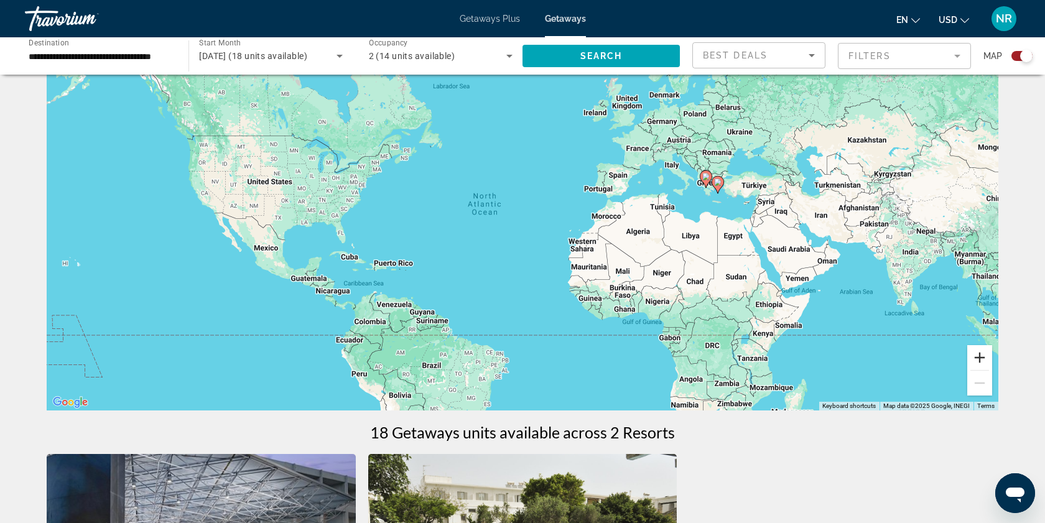
click at [981, 360] on button "Zoom in" at bounding box center [980, 357] width 25 height 25
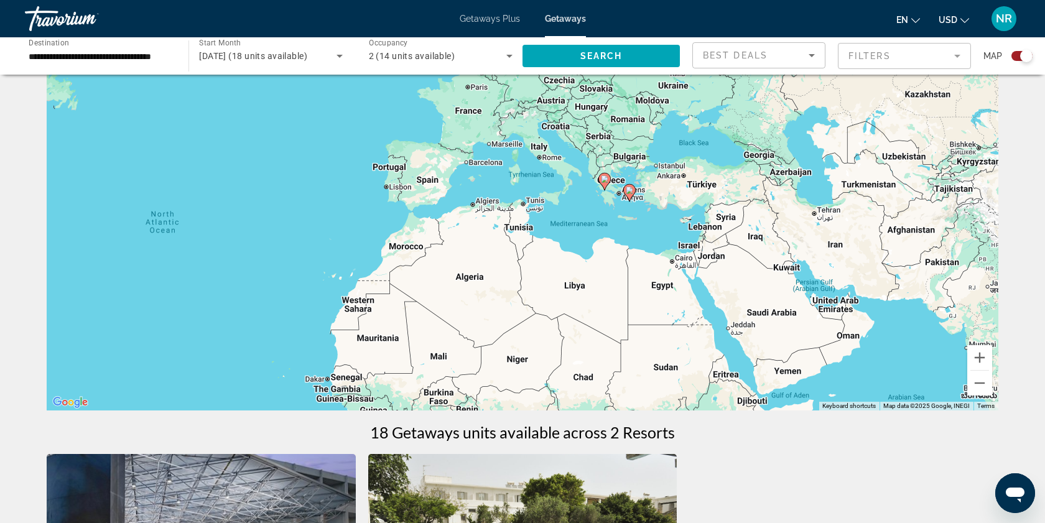
drag, startPoint x: 778, startPoint y: 246, endPoint x: 490, endPoint y: 284, distance: 291.2
click at [490, 284] on div "To activate drag with keyboard, press Alt + Enter. Once in keyboard drag state,…" at bounding box center [523, 223] width 952 height 373
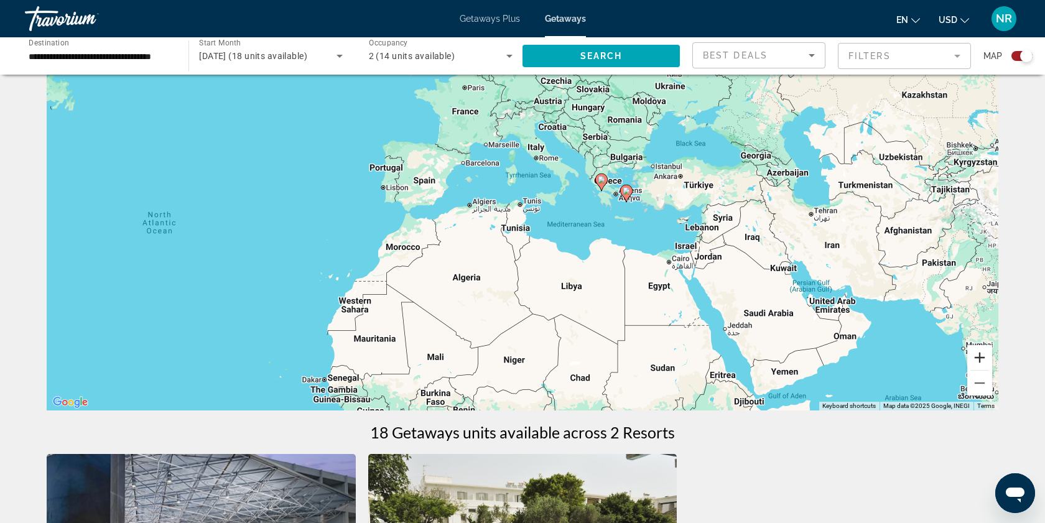
click at [979, 357] on button "Zoom in" at bounding box center [980, 357] width 25 height 25
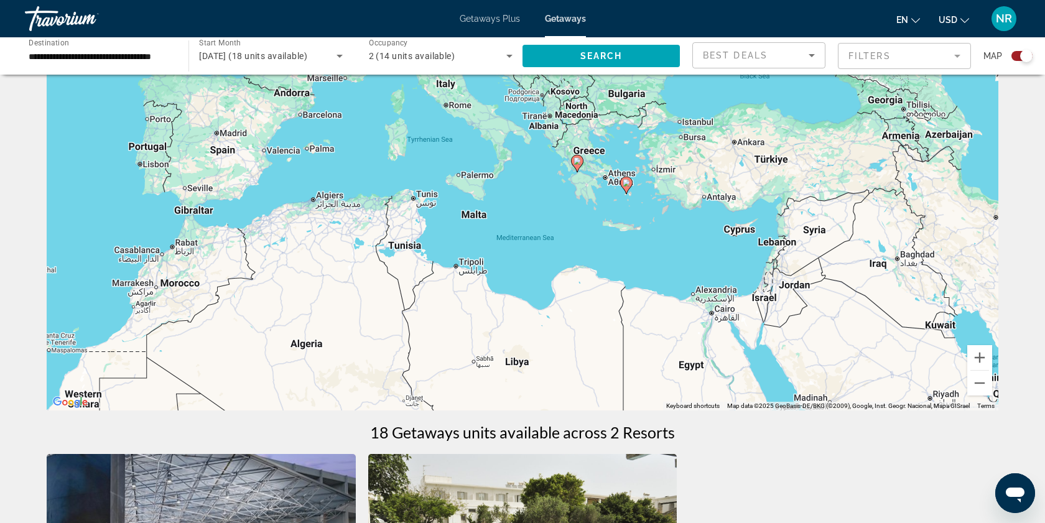
drag, startPoint x: 764, startPoint y: 220, endPoint x: 655, endPoint y: 229, distance: 109.9
click at [655, 229] on div "To activate drag with keyboard, press Alt + Enter. Once in keyboard drag state,…" at bounding box center [523, 223] width 952 height 373
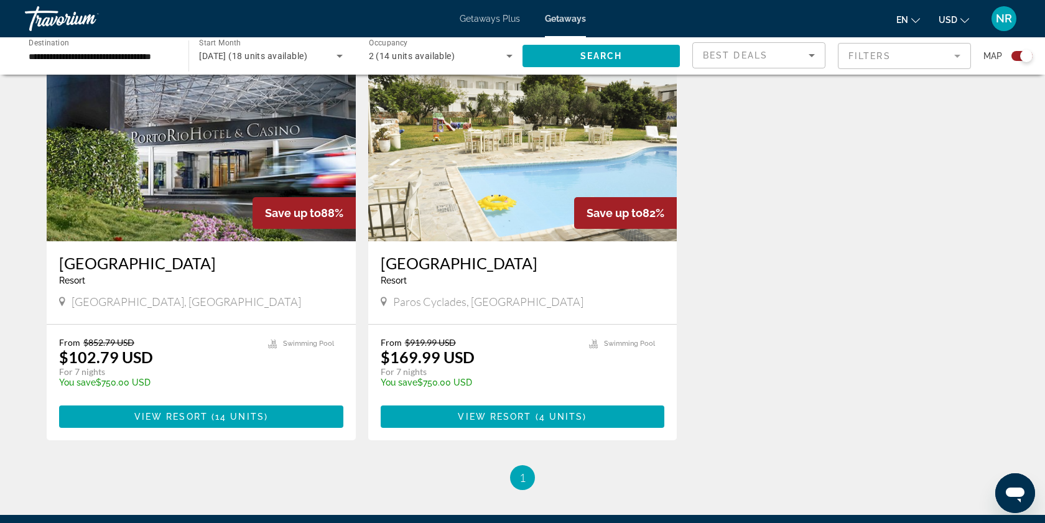
scroll to position [465, 0]
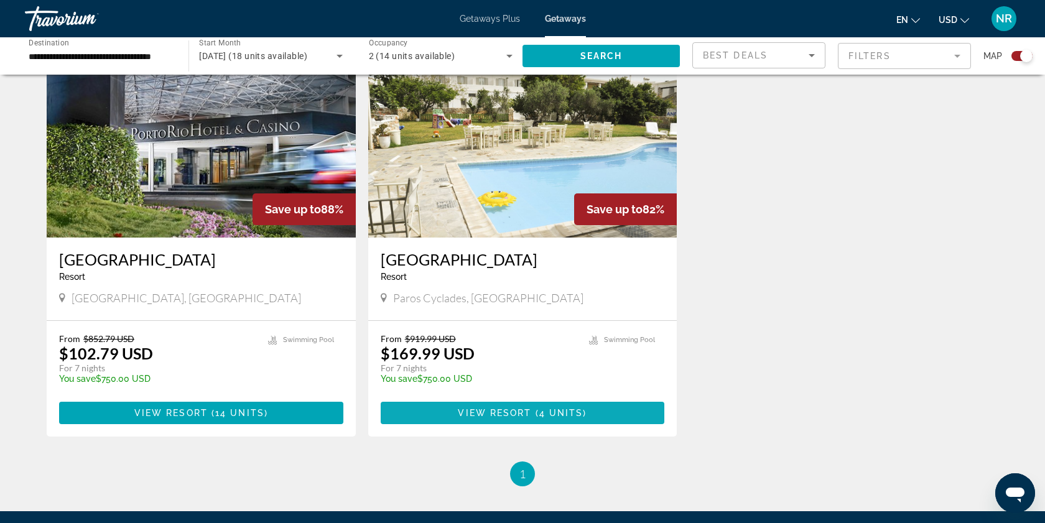
click at [532, 411] on span "Main content" at bounding box center [534, 413] width 4 height 10
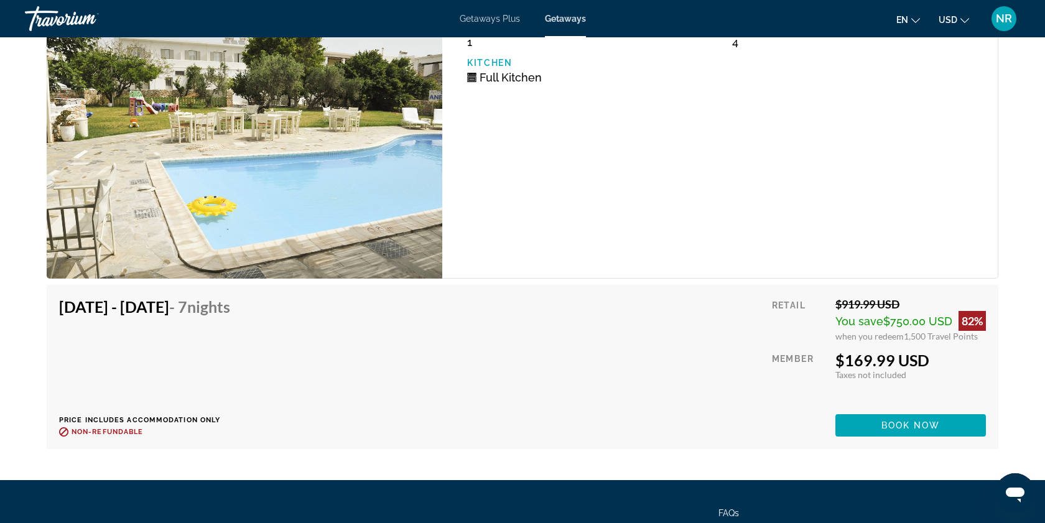
scroll to position [2216, 0]
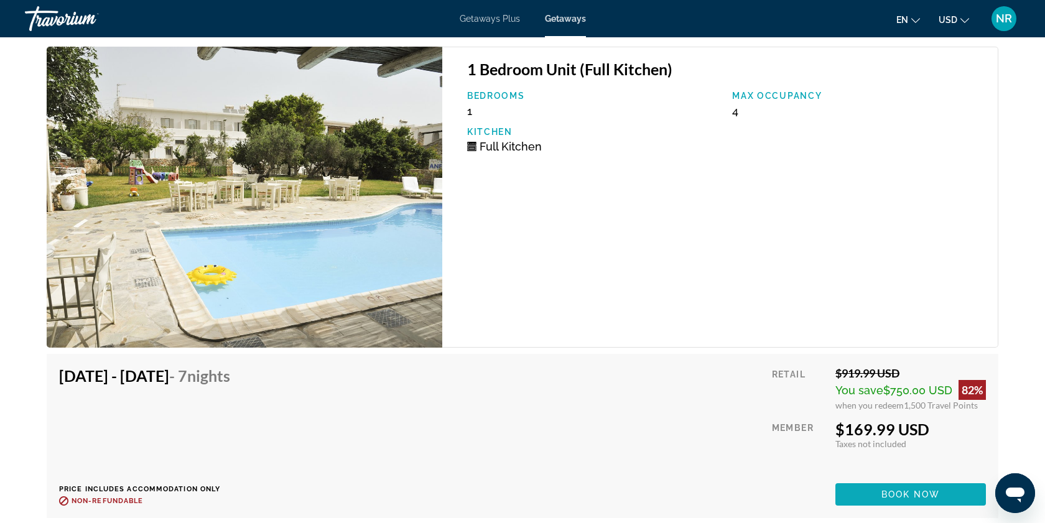
click at [913, 493] on span "Book now" at bounding box center [911, 495] width 59 height 10
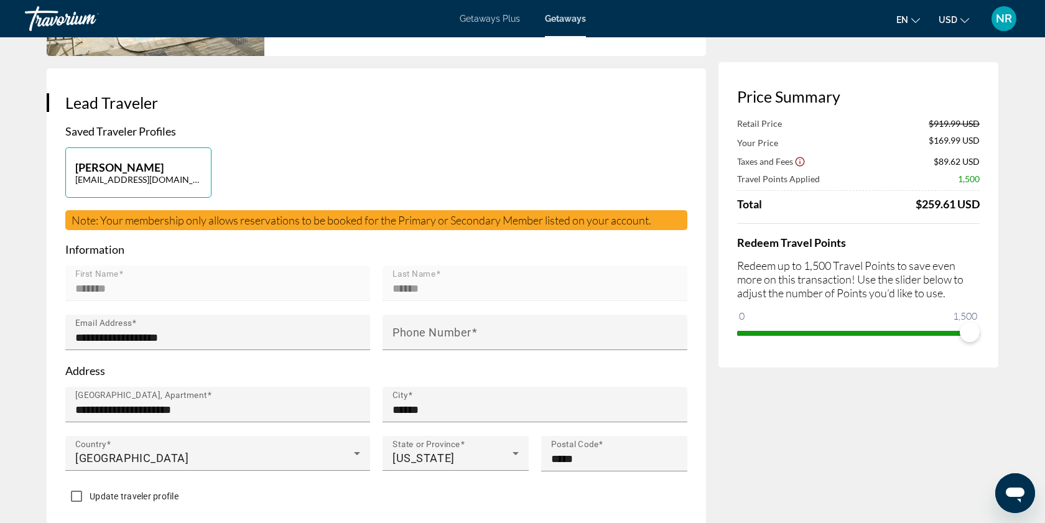
scroll to position [207, 0]
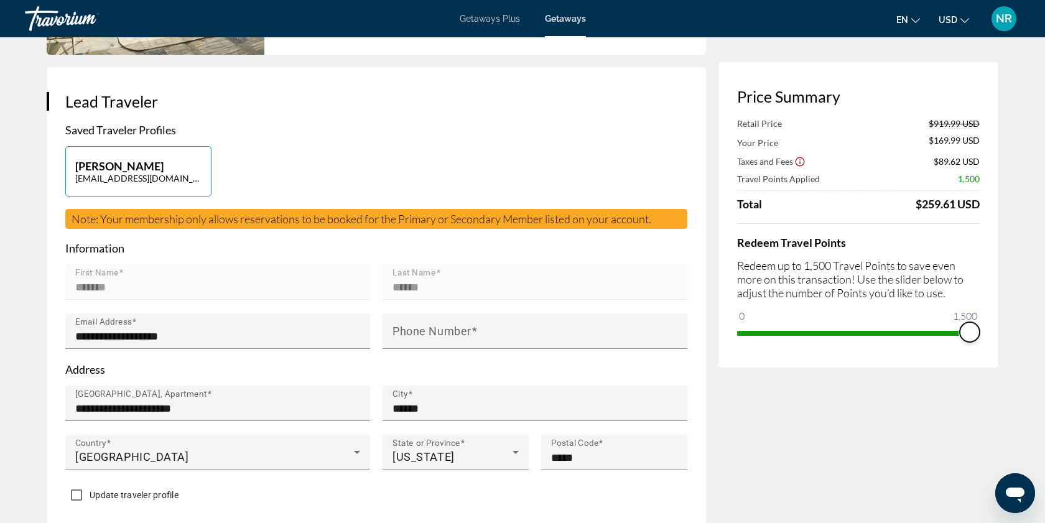
drag, startPoint x: 968, startPoint y: 331, endPoint x: 983, endPoint y: 329, distance: 14.4
click at [983, 329] on div "Price Summary Retail Price $919.99 USD Your Price $169.99 USD Taxes and Fees $8…" at bounding box center [859, 215] width 280 height 306
